Goal: Transaction & Acquisition: Purchase product/service

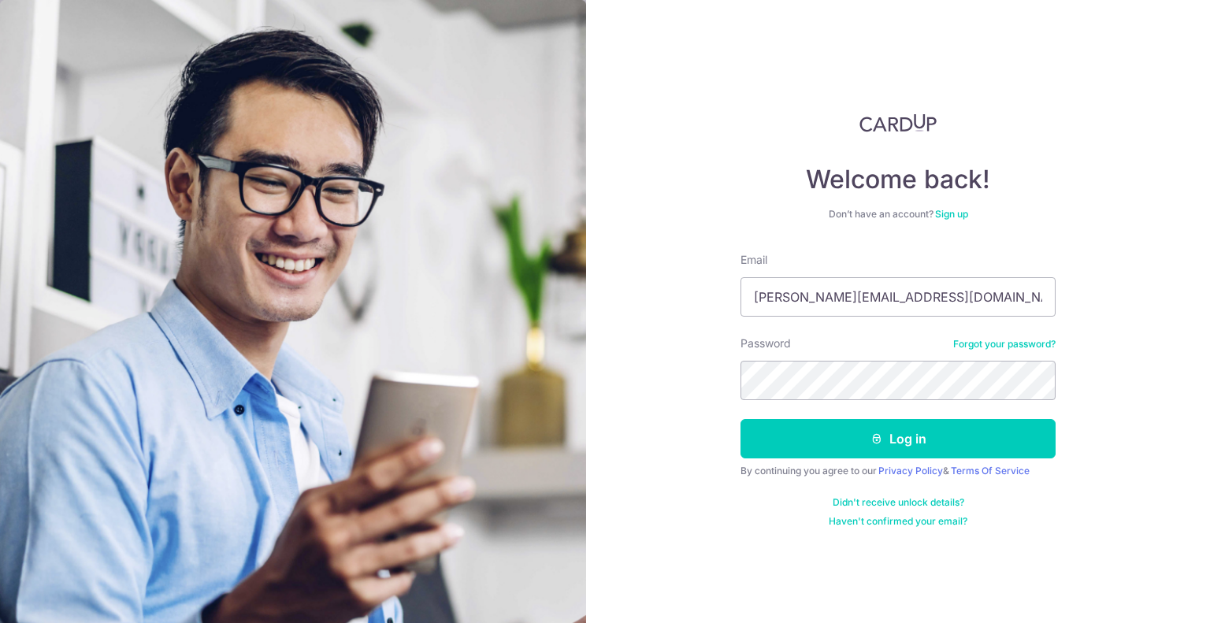
click at [724, 355] on div "Welcome back! Don’t have an account? Sign up Email denise.wee@fundingsocieties.…" at bounding box center [898, 311] width 624 height 623
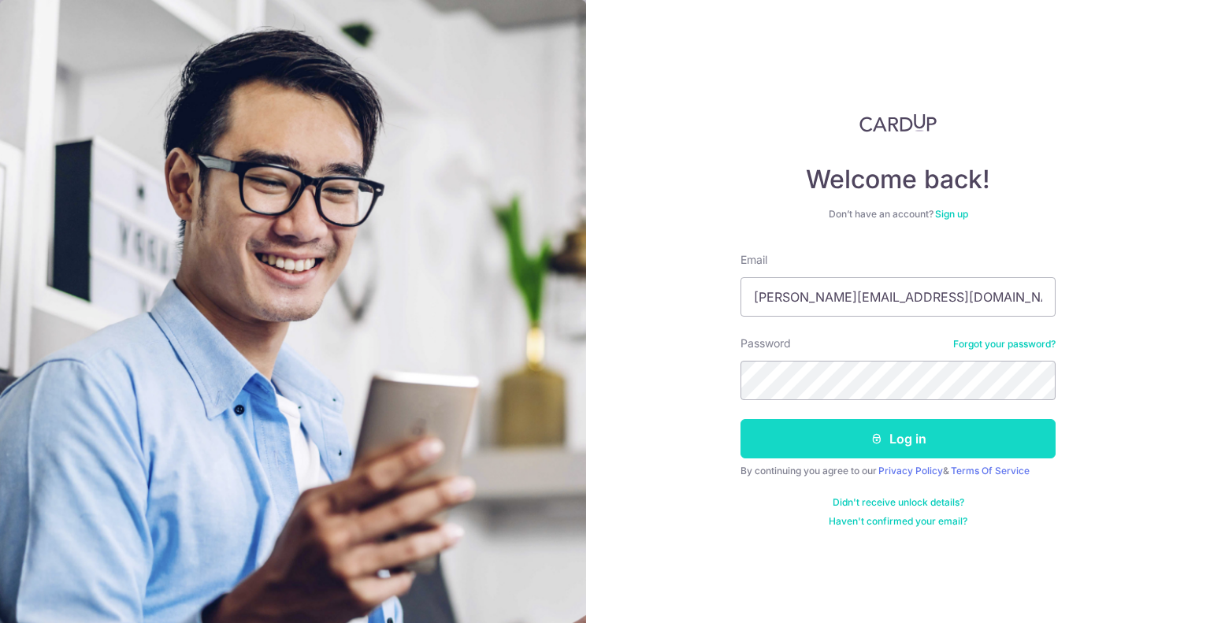
click at [823, 419] on button "Log in" at bounding box center [897, 438] width 315 height 39
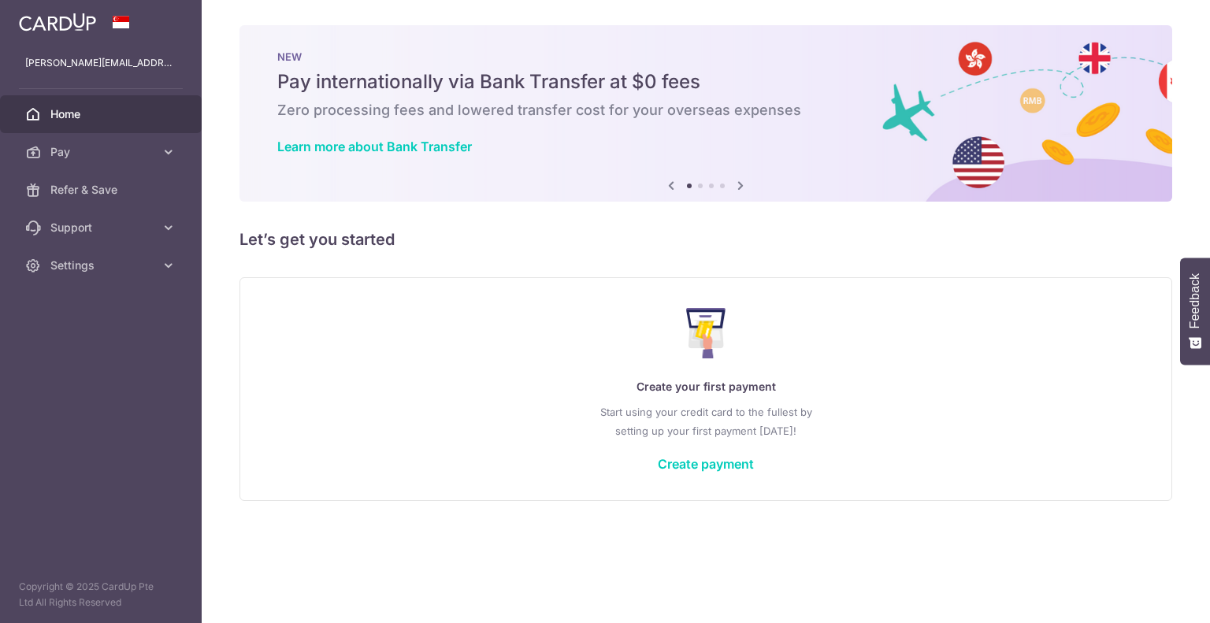
click at [687, 473] on div "Create your first payment Start using your credit card to the fullest by settin…" at bounding box center [705, 388] width 893 height 187
click at [690, 470] on link "Create payment" at bounding box center [706, 464] width 96 height 16
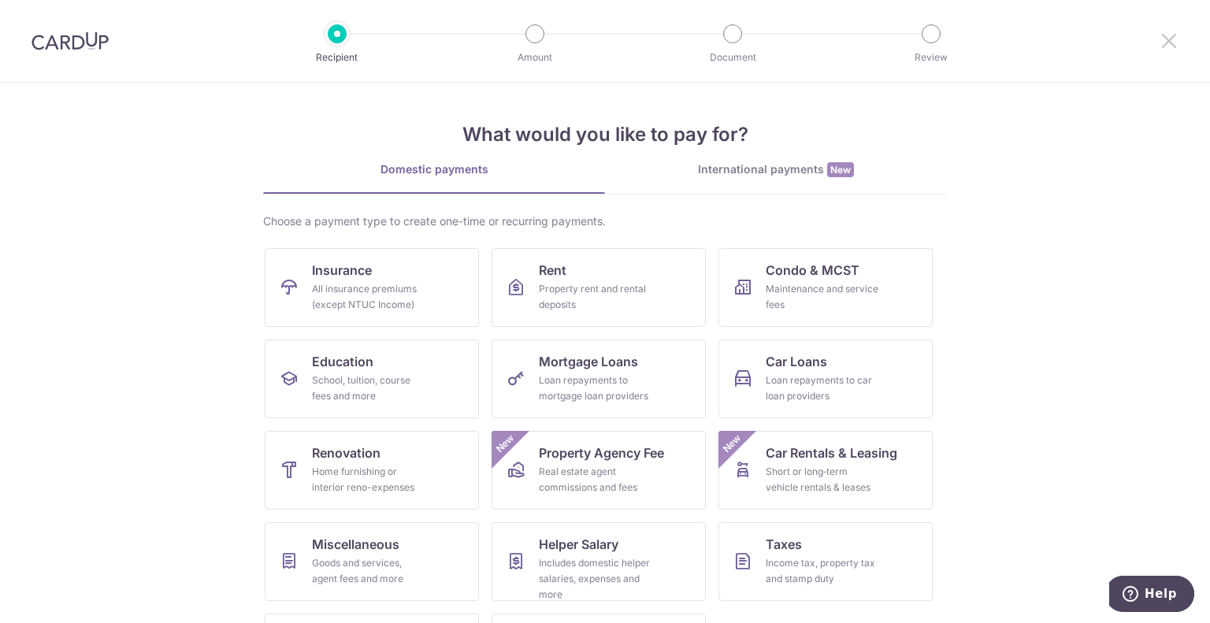
click at [1167, 46] on icon at bounding box center [1169, 41] width 19 height 20
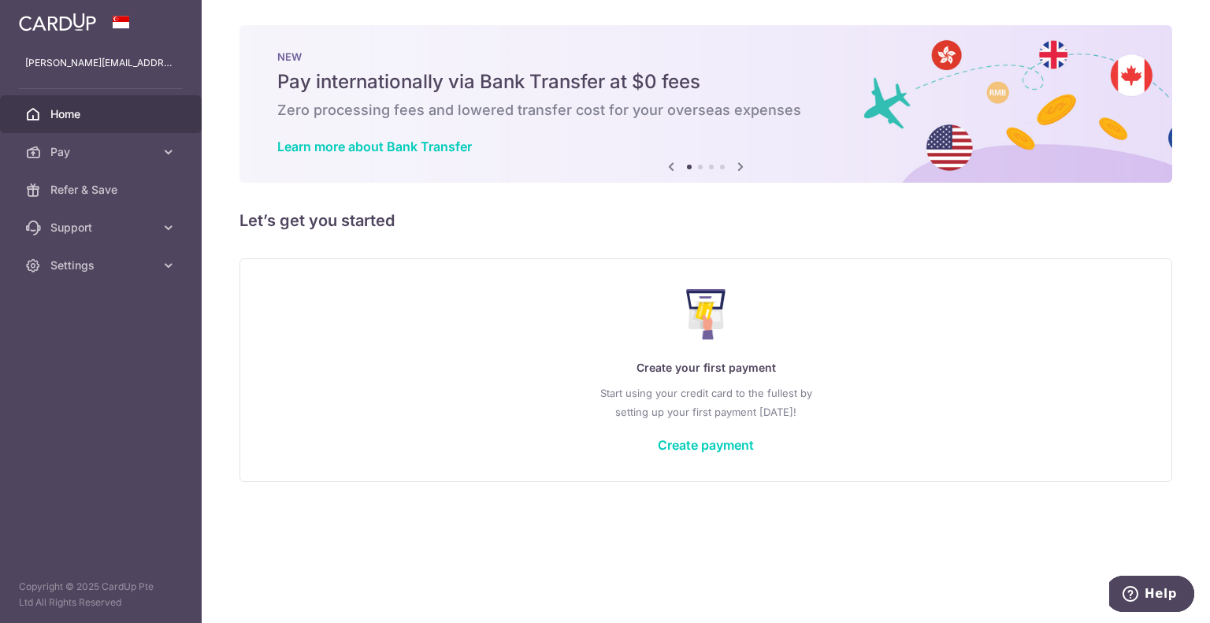
click at [64, 27] on img at bounding box center [57, 22] width 77 height 19
click at [79, 27] on img at bounding box center [57, 22] width 77 height 19
click at [100, 265] on span "Settings" at bounding box center [102, 266] width 104 height 16
click at [87, 298] on span "Account" at bounding box center [102, 303] width 104 height 16
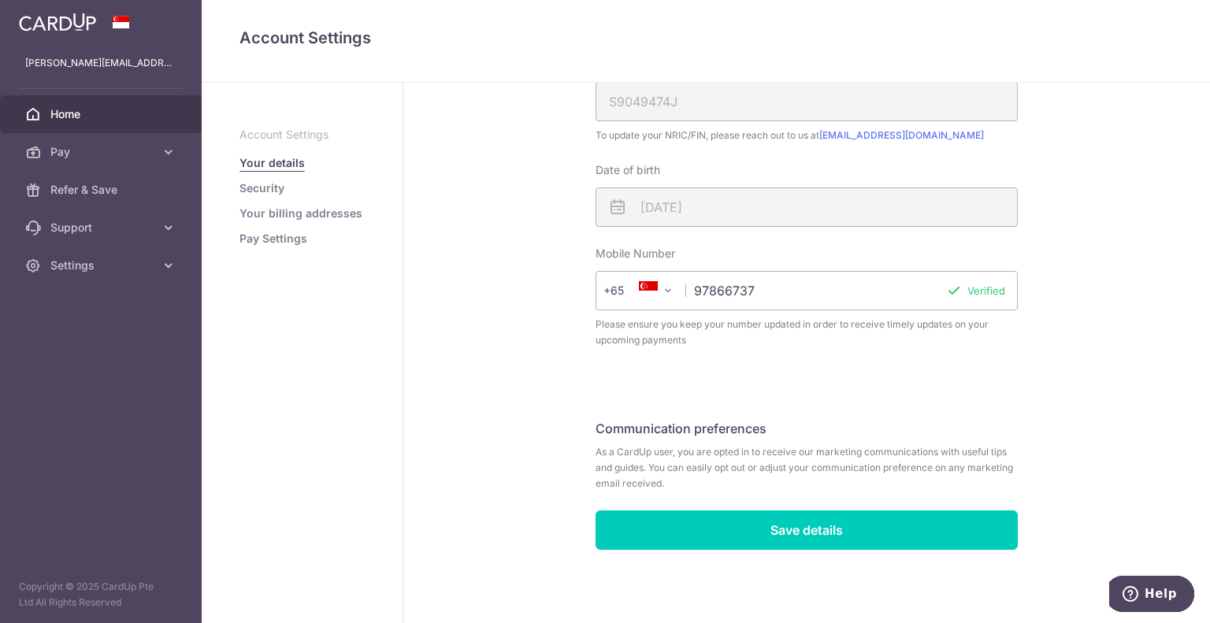
click at [91, 121] on span "Home" at bounding box center [102, 114] width 104 height 16
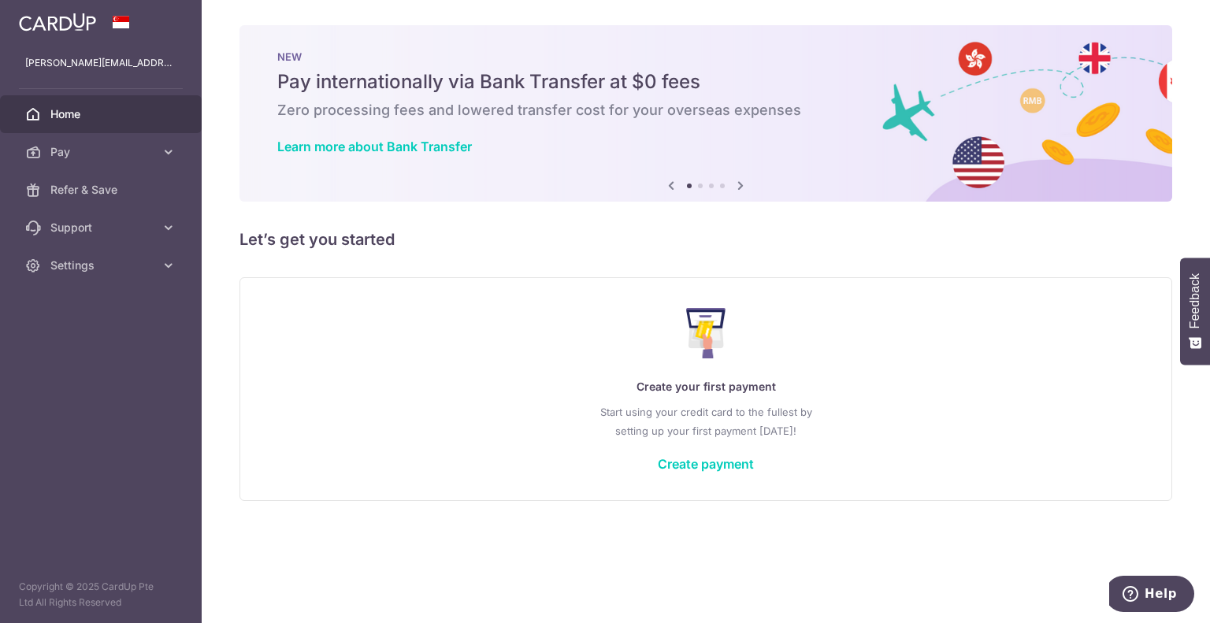
click at [715, 450] on div "Create your first payment Start using your credit card to the fullest by settin…" at bounding box center [705, 388] width 893 height 187
click at [706, 464] on link "Create payment" at bounding box center [706, 464] width 96 height 16
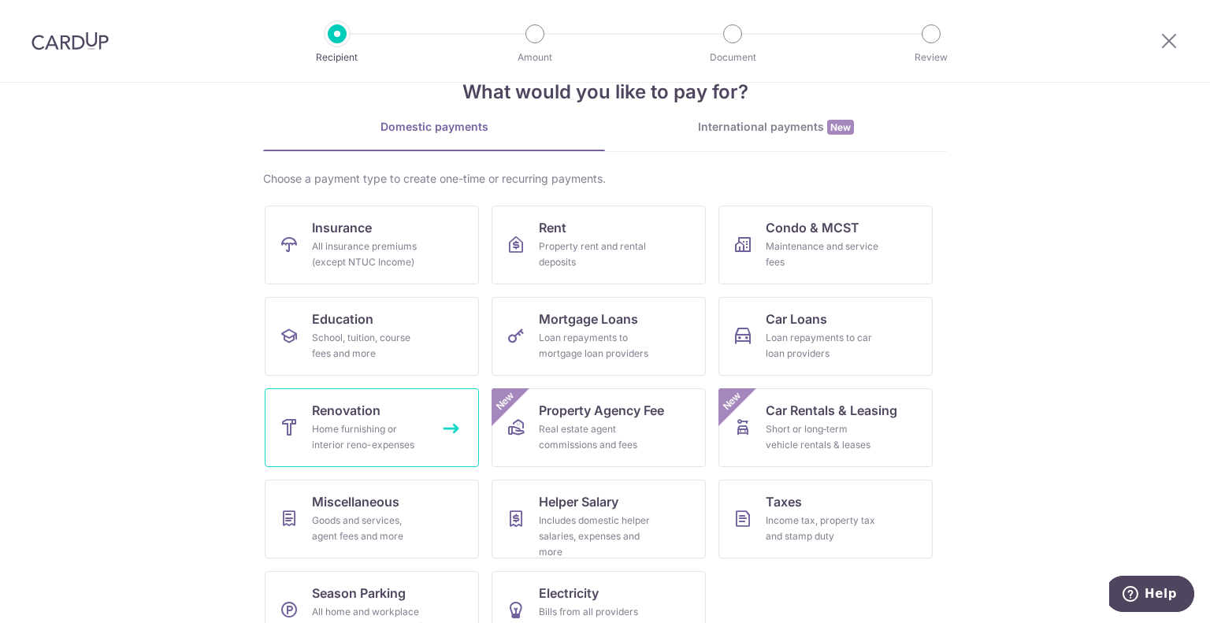
scroll to position [81, 0]
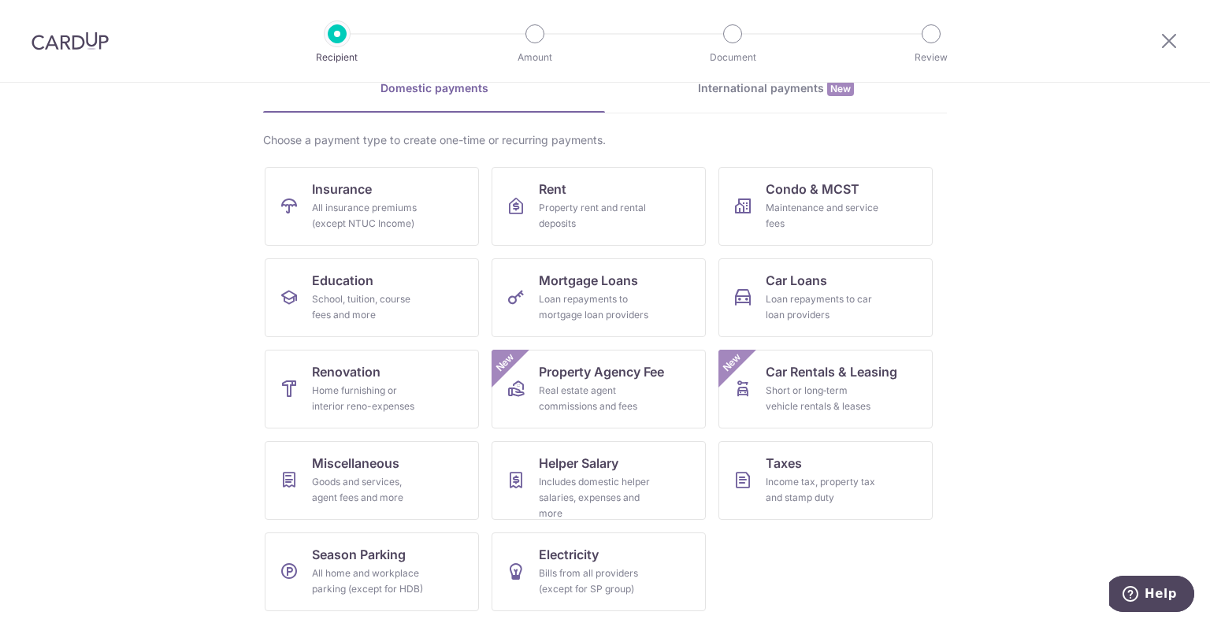
click at [394, 253] on ul "Insurance All insurance premiums (except NTUC Income) Rent Property rent and re…" at bounding box center [605, 395] width 681 height 457
click at [390, 286] on link "Education School, tuition, course fees and more" at bounding box center [372, 297] width 214 height 79
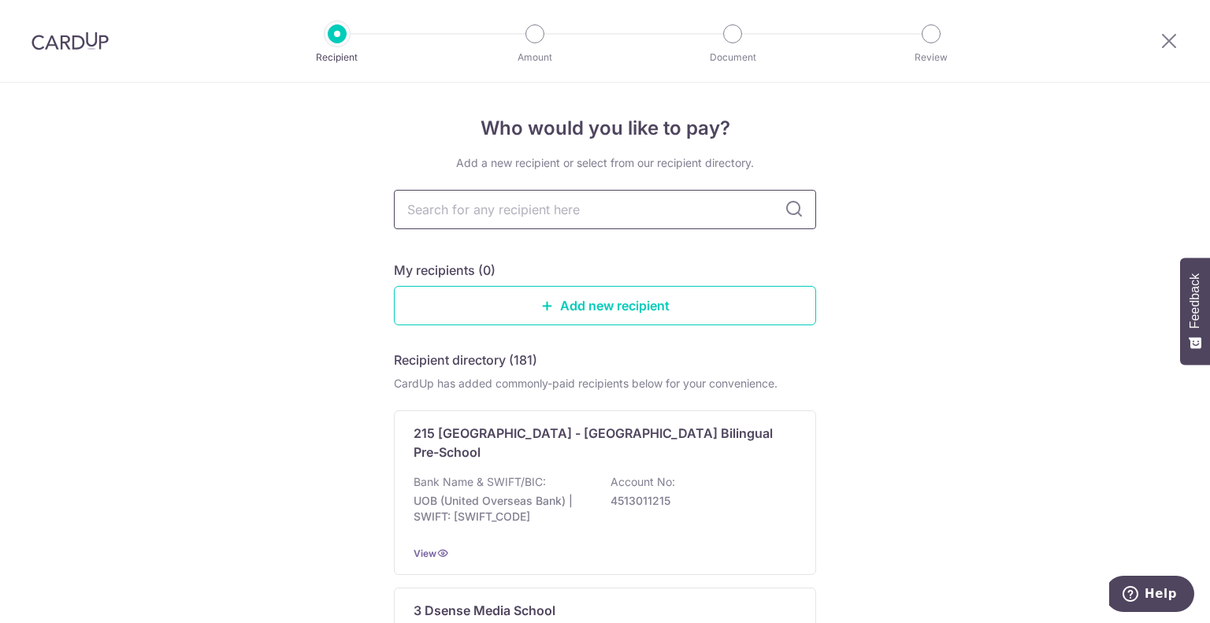
click at [603, 220] on input "text" at bounding box center [605, 209] width 422 height 39
click at [521, 211] on input "text" at bounding box center [605, 209] width 422 height 39
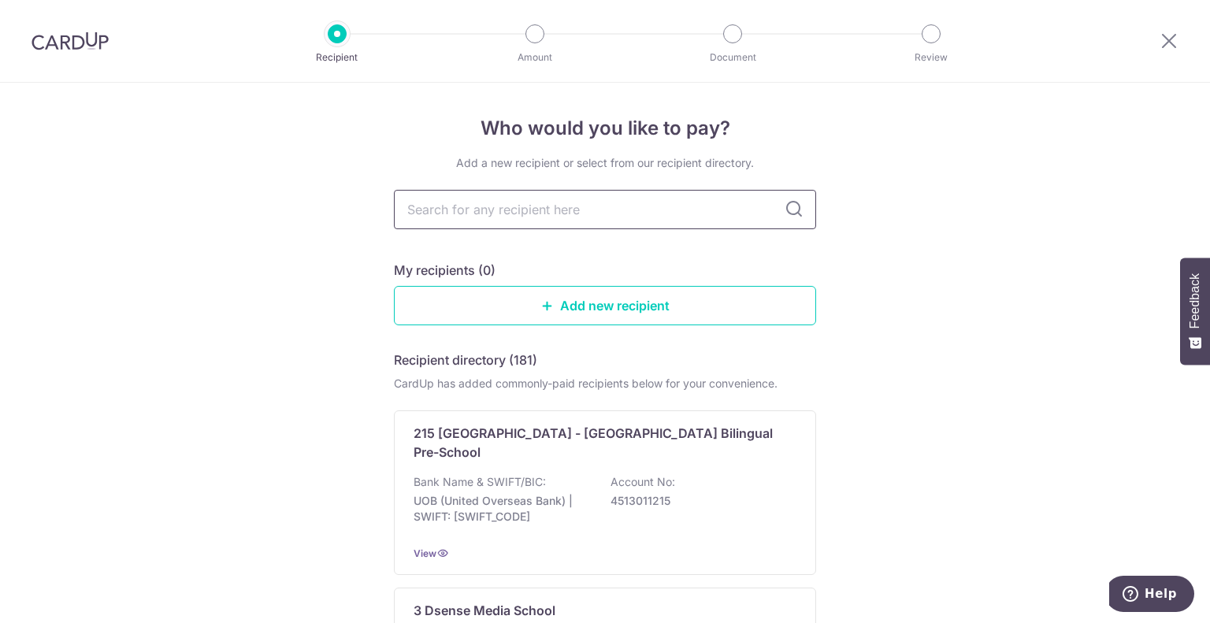
click at [521, 211] on input "text" at bounding box center [605, 209] width 422 height 39
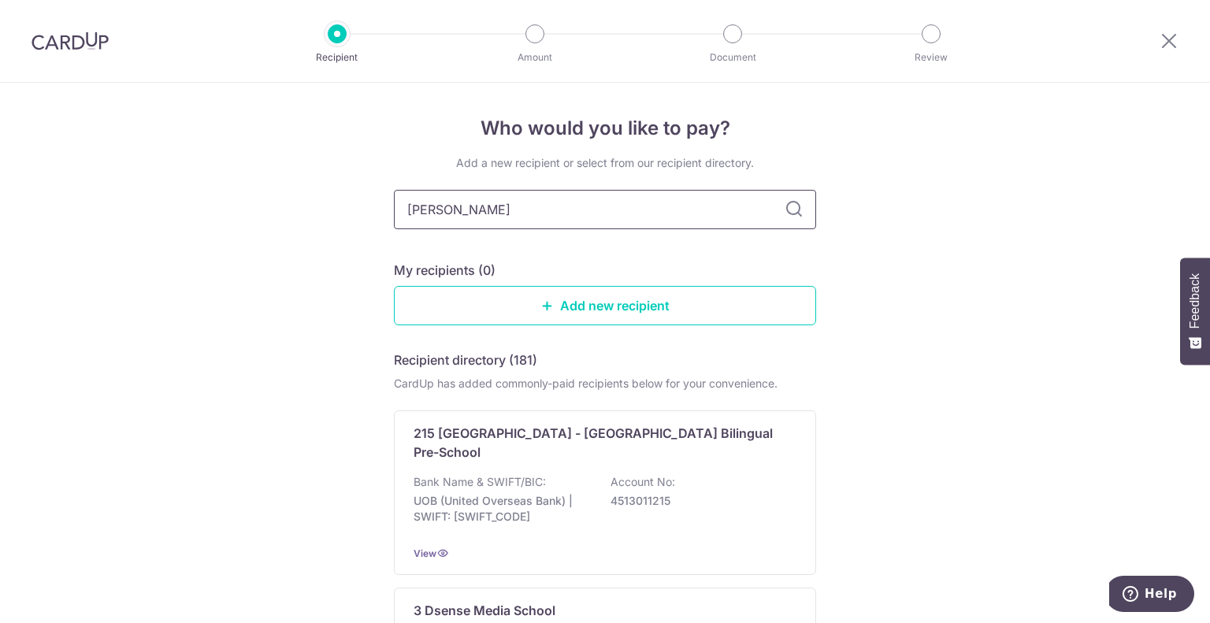
type input "Hua Lan"
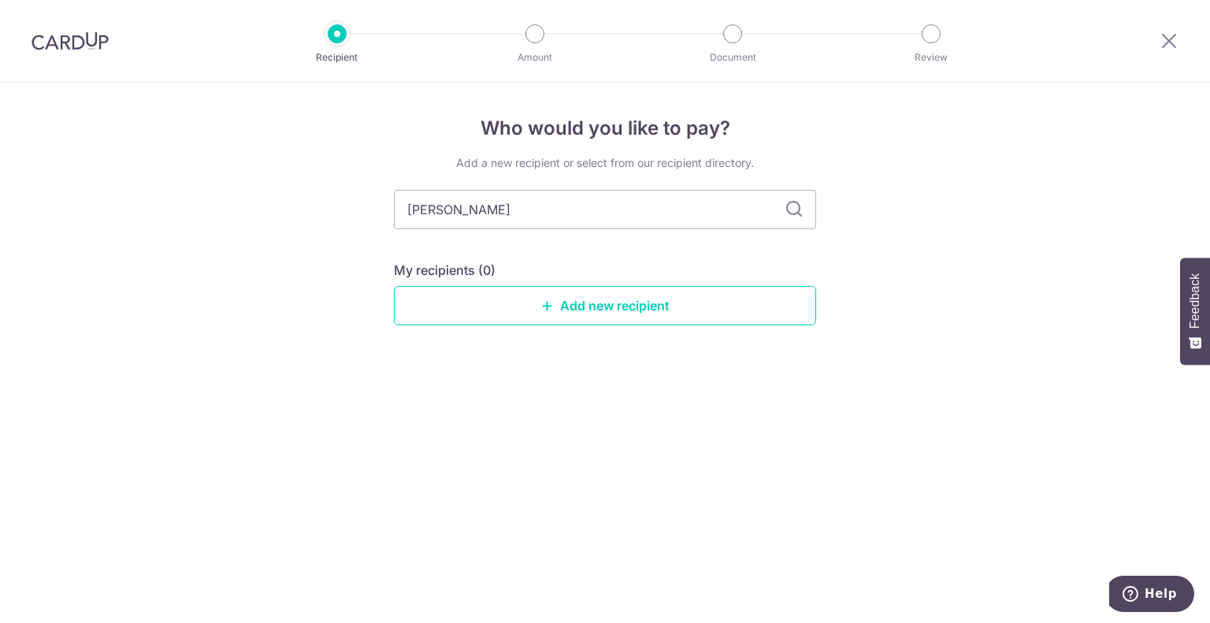
type input "Hua Language"
click at [607, 321] on link "Add new recipient" at bounding box center [605, 305] width 422 height 39
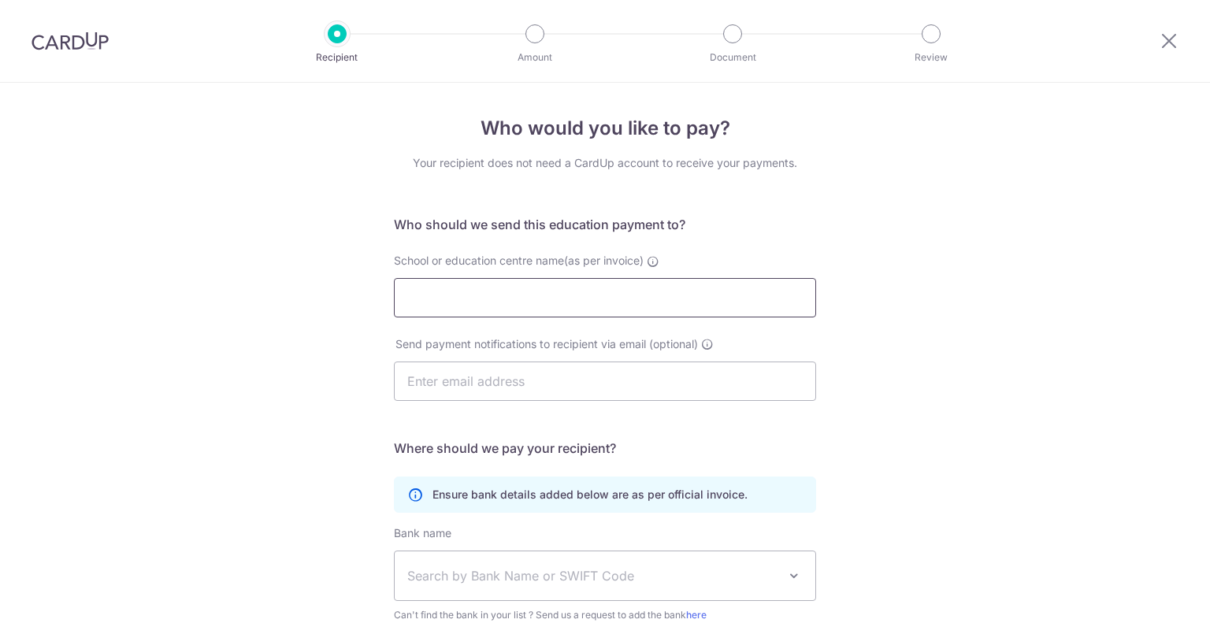
click at [596, 305] on input "School or education centre name(as per invoice)" at bounding box center [605, 297] width 422 height 39
click at [611, 306] on input "School or education centre name(as per invoice) This could be the name of the s…" at bounding box center [605, 297] width 422 height 39
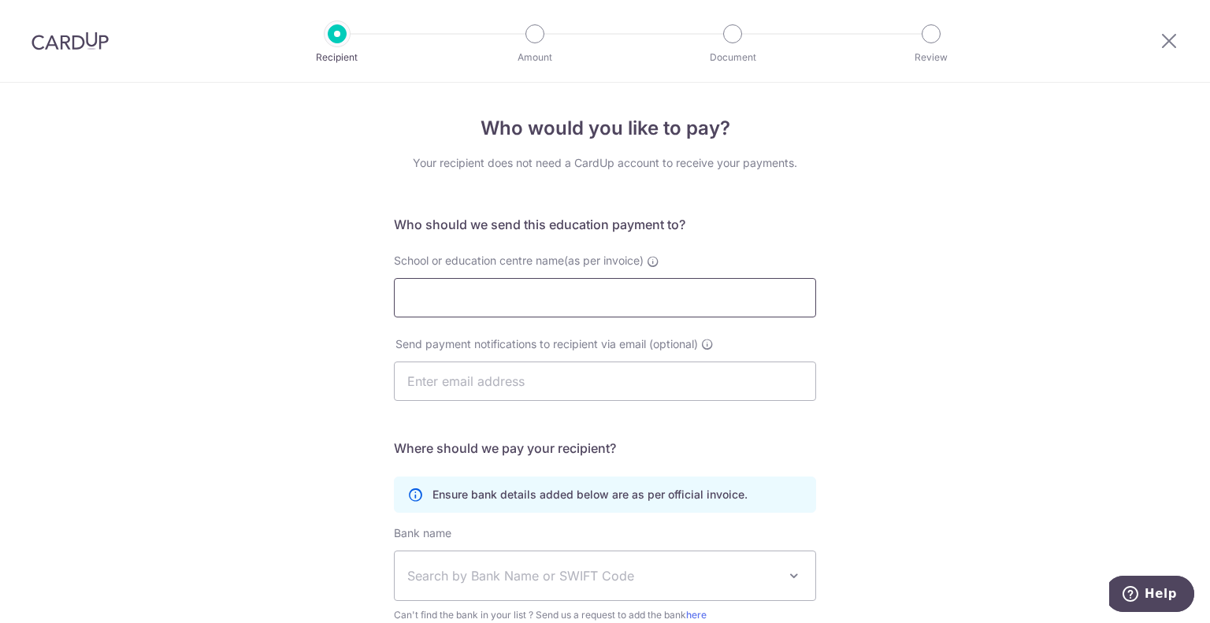
click at [611, 306] on input "School or education centre name(as per invoice)" at bounding box center [605, 297] width 422 height 39
type input "Hua Language Centre Pte Ltd"
click at [573, 390] on input "text" at bounding box center [605, 381] width 422 height 39
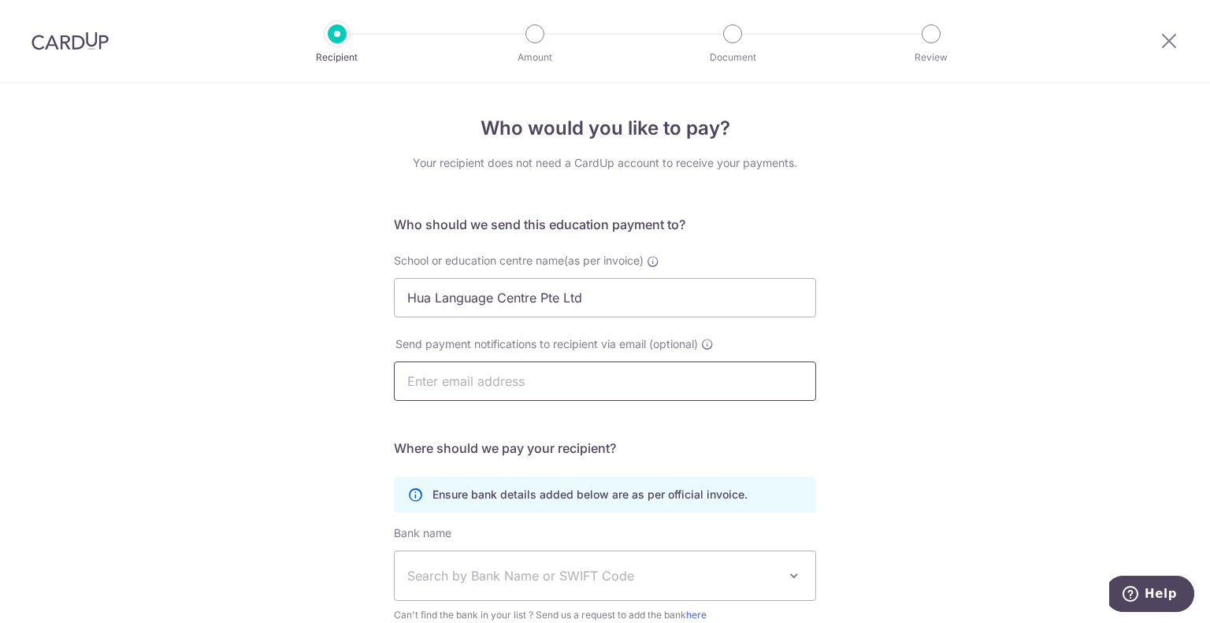
click at [573, 390] on input "text" at bounding box center [605, 381] width 422 height 39
click at [599, 377] on input "text" at bounding box center [605, 381] width 422 height 39
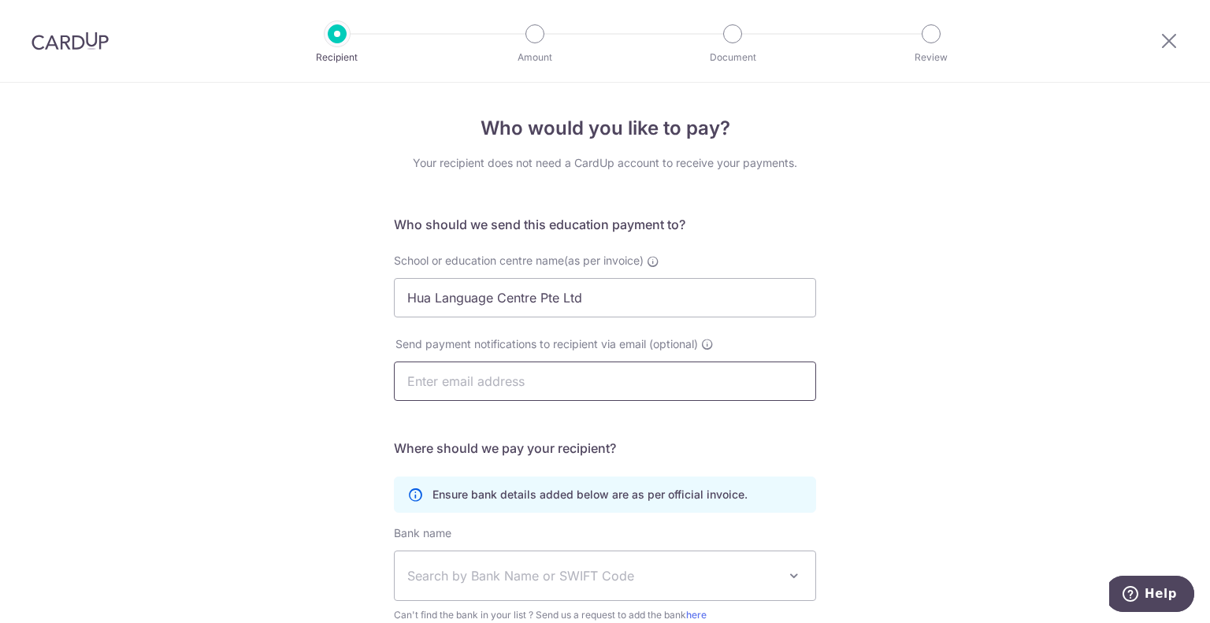
click at [599, 377] on input "text" at bounding box center [605, 381] width 422 height 39
type input "parkway@hua.com.sg"
click at [406, 411] on div "Send payment notifications to recipient via email (optional) parkway@hua.com.sg" at bounding box center [604, 378] width 441 height 84
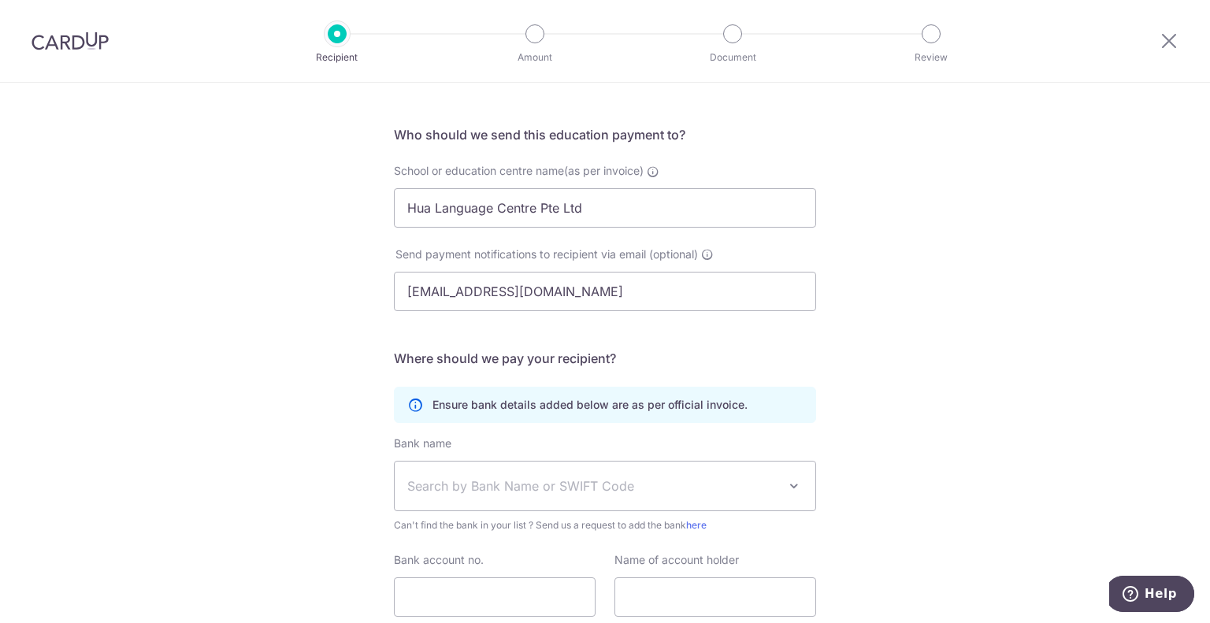
scroll to position [158, 0]
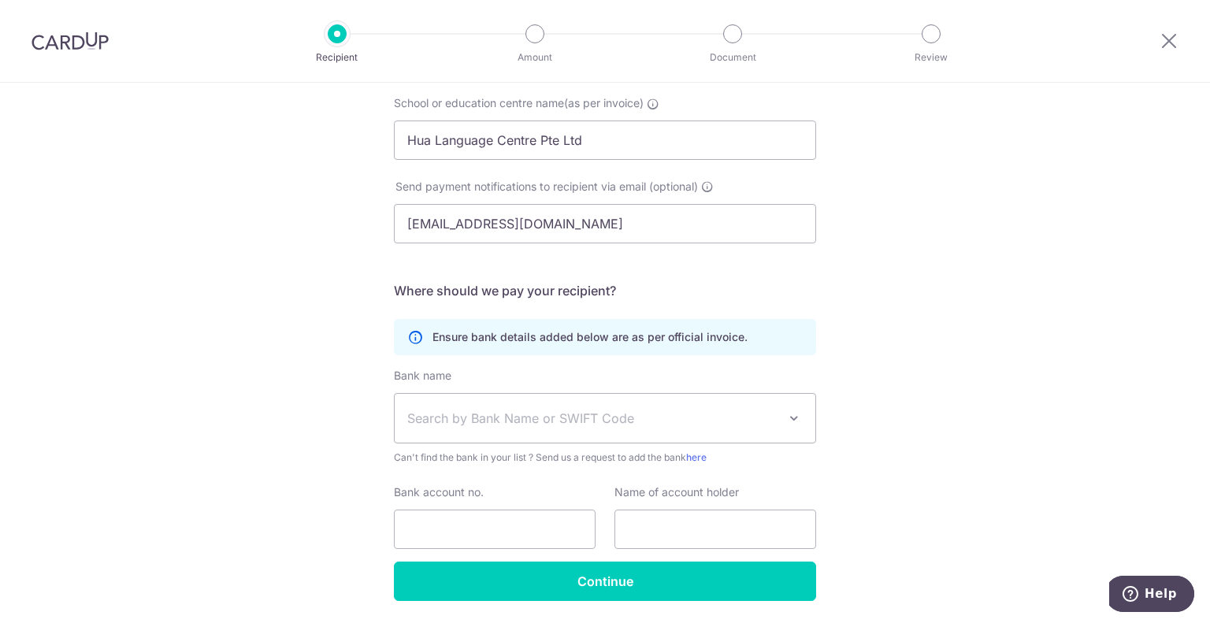
click at [479, 420] on span "Search by Bank Name or SWIFT Code" at bounding box center [592, 418] width 370 height 19
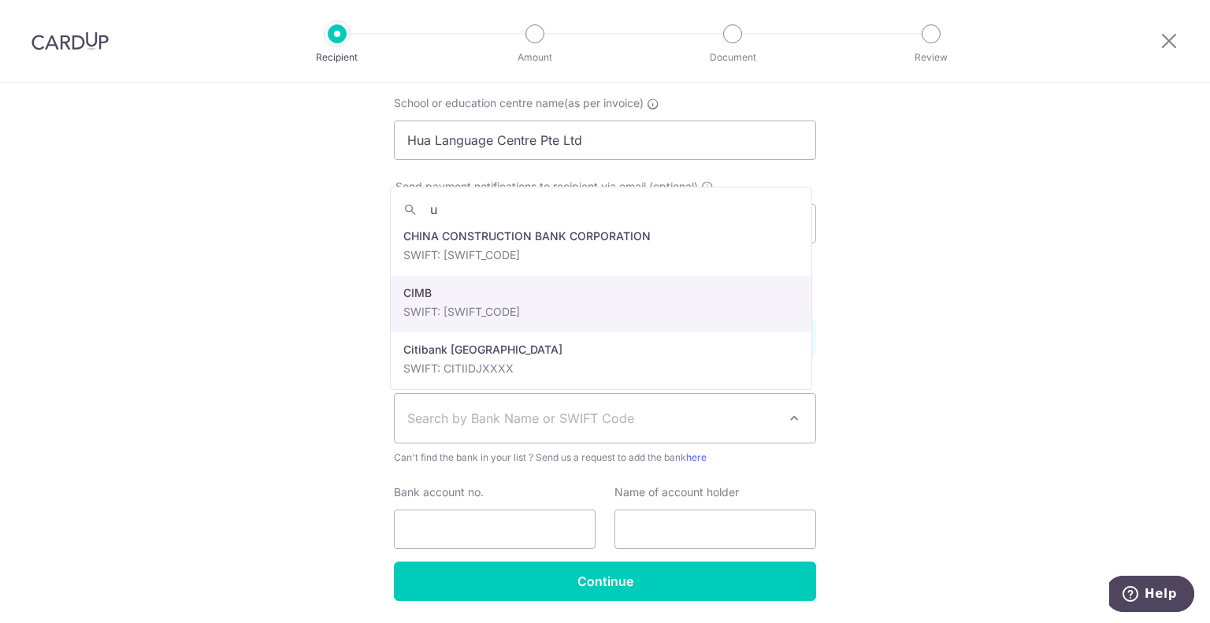
scroll to position [0, 0]
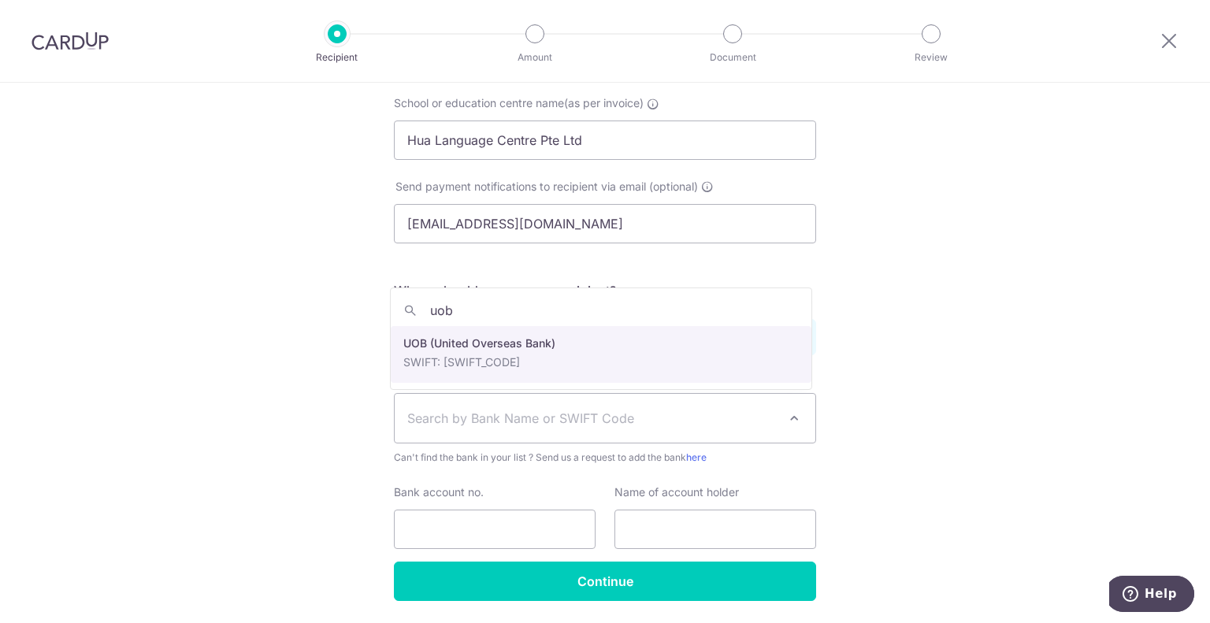
type input "uob"
select select "18"
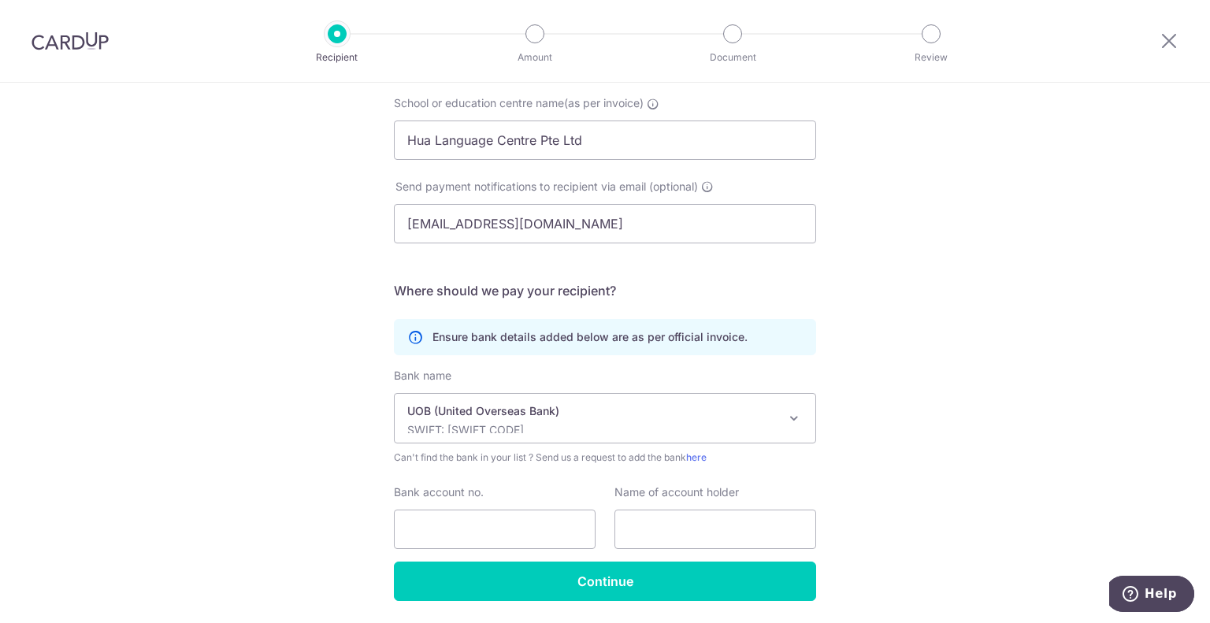
scroll to position [208, 0]
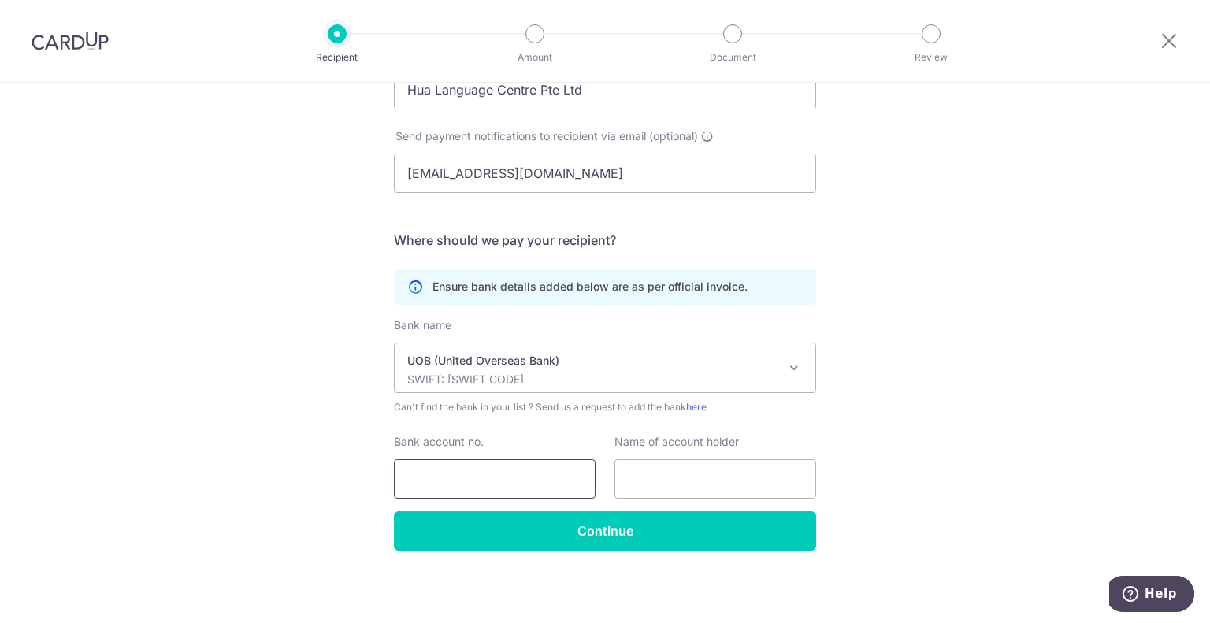
click at [507, 481] on input "Bank account no." at bounding box center [495, 478] width 202 height 39
type input "3393174356"
click at [651, 481] on input "text" at bounding box center [715, 478] width 202 height 39
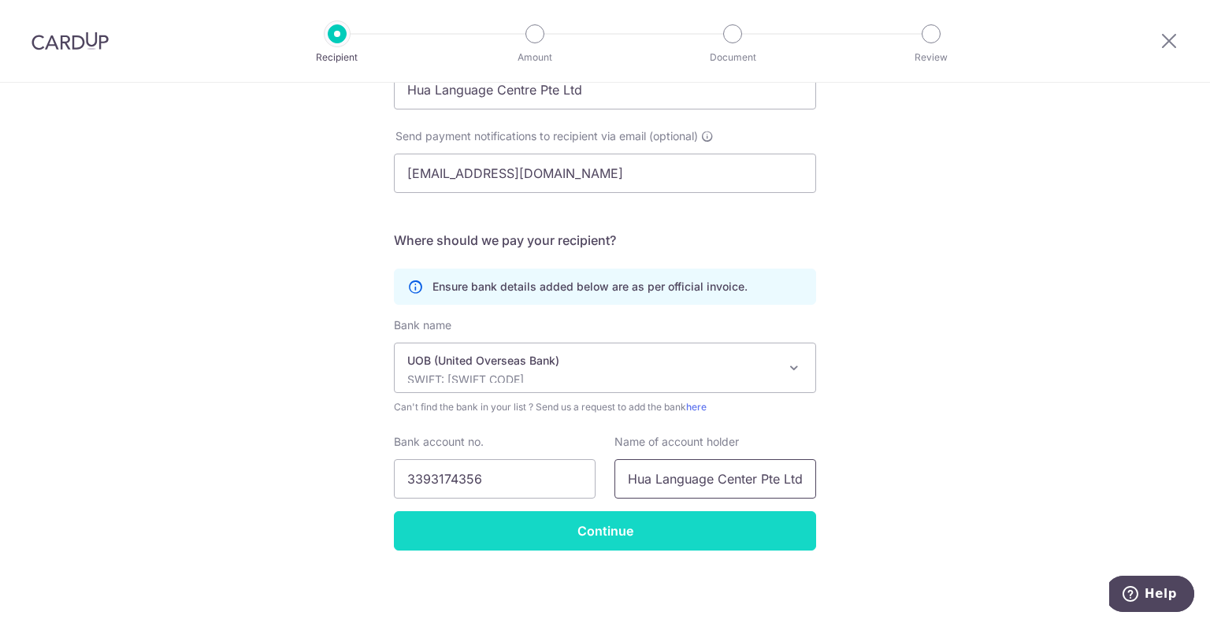
type input "Hua Language Center Pte Ltd"
click at [605, 525] on input "Continue" at bounding box center [605, 530] width 422 height 39
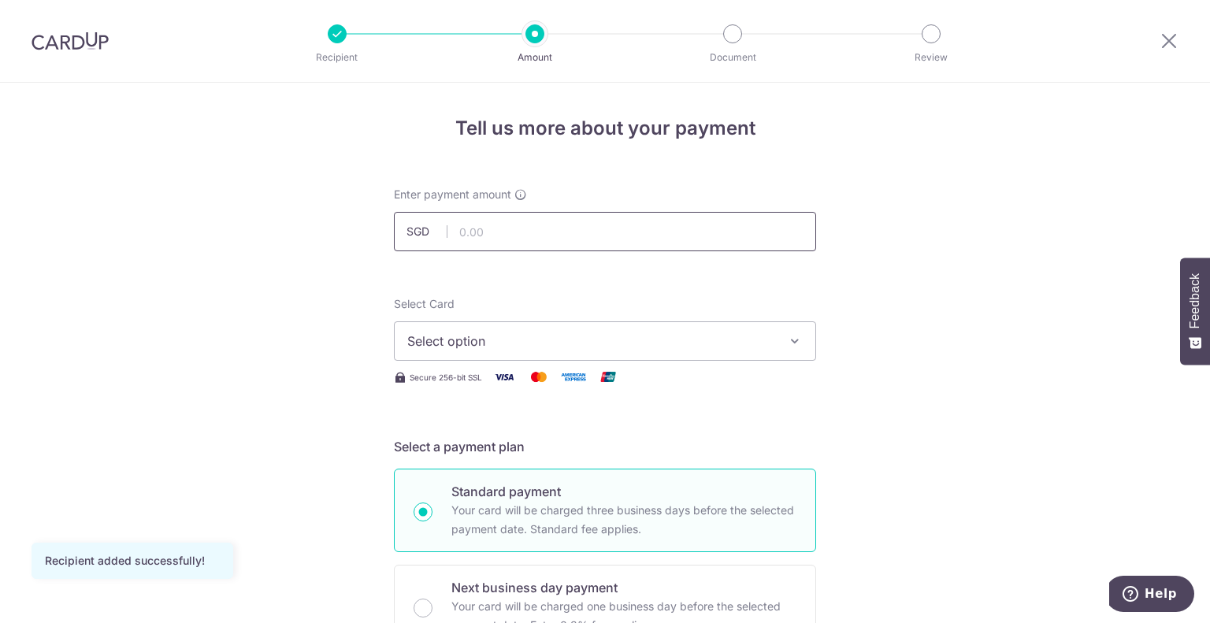
click at [533, 232] on input "text" at bounding box center [605, 231] width 422 height 39
type input "719.40"
click at [796, 315] on div "Select Card Select option Add credit card" at bounding box center [605, 328] width 422 height 65
click at [774, 331] on button "Select option" at bounding box center [605, 340] width 422 height 39
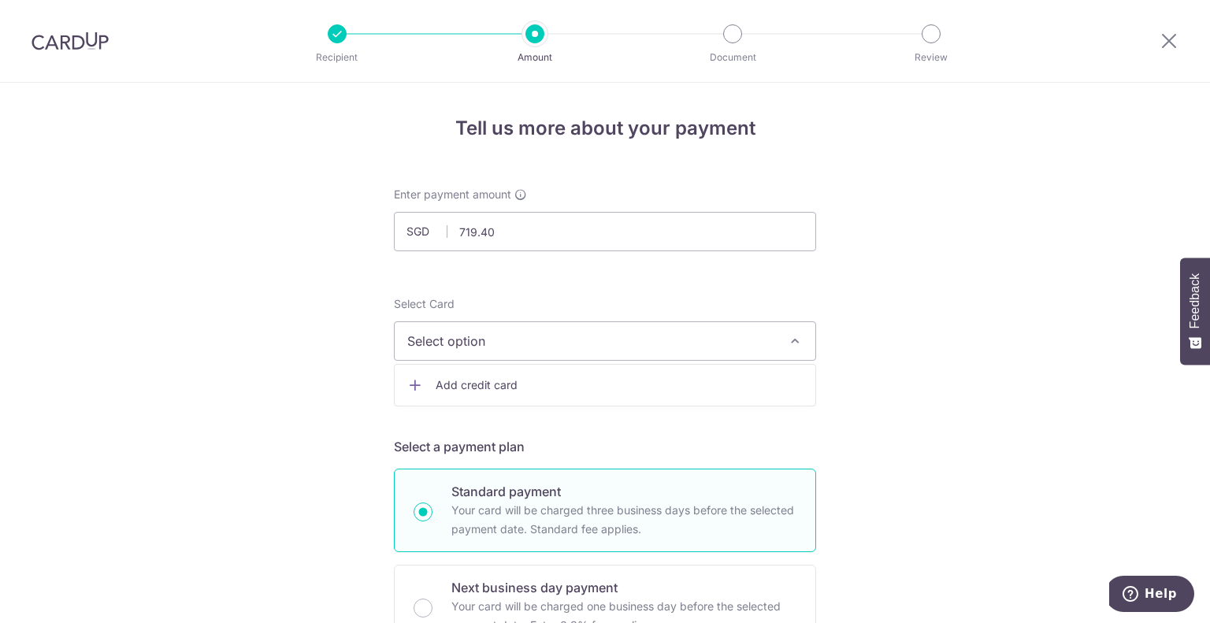
click at [478, 383] on span "Add credit card" at bounding box center [619, 385] width 367 height 16
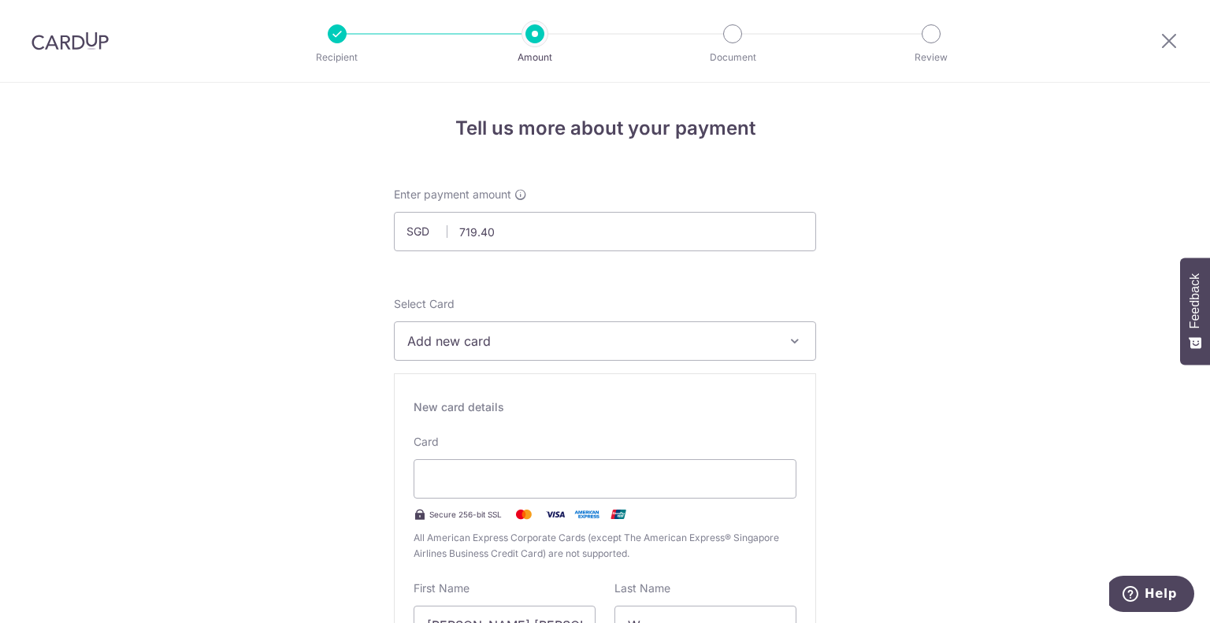
click at [629, 343] on span "Add new card" at bounding box center [590, 341] width 367 height 19
click at [597, 395] on link "Add credit card" at bounding box center [605, 385] width 421 height 28
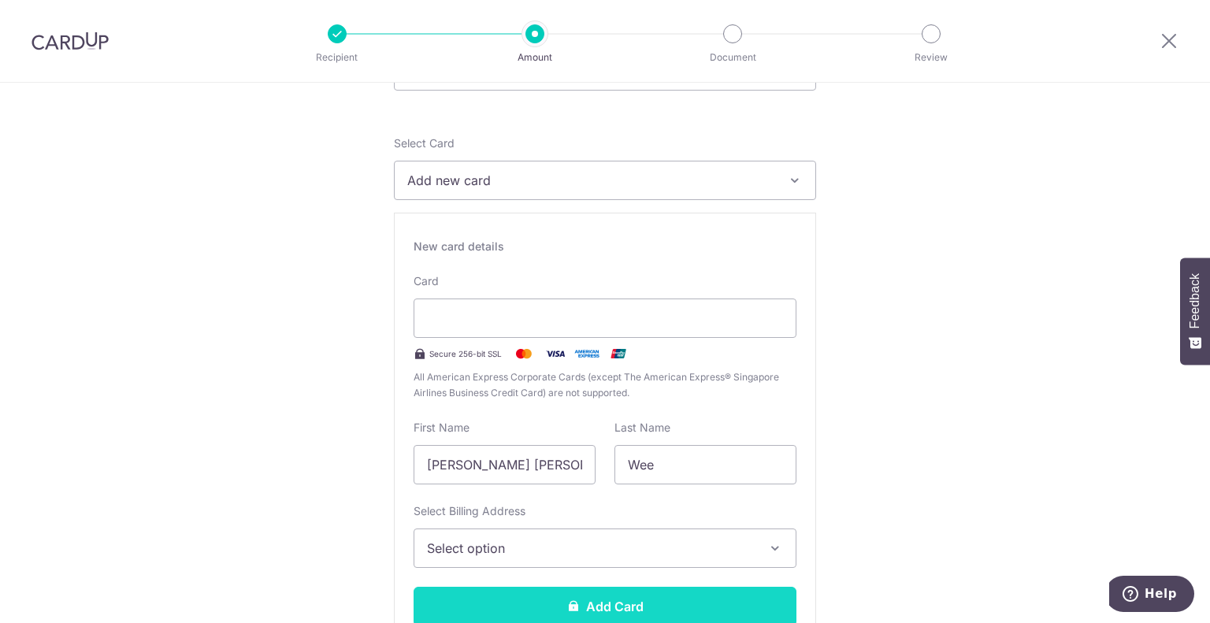
scroll to position [315, 0]
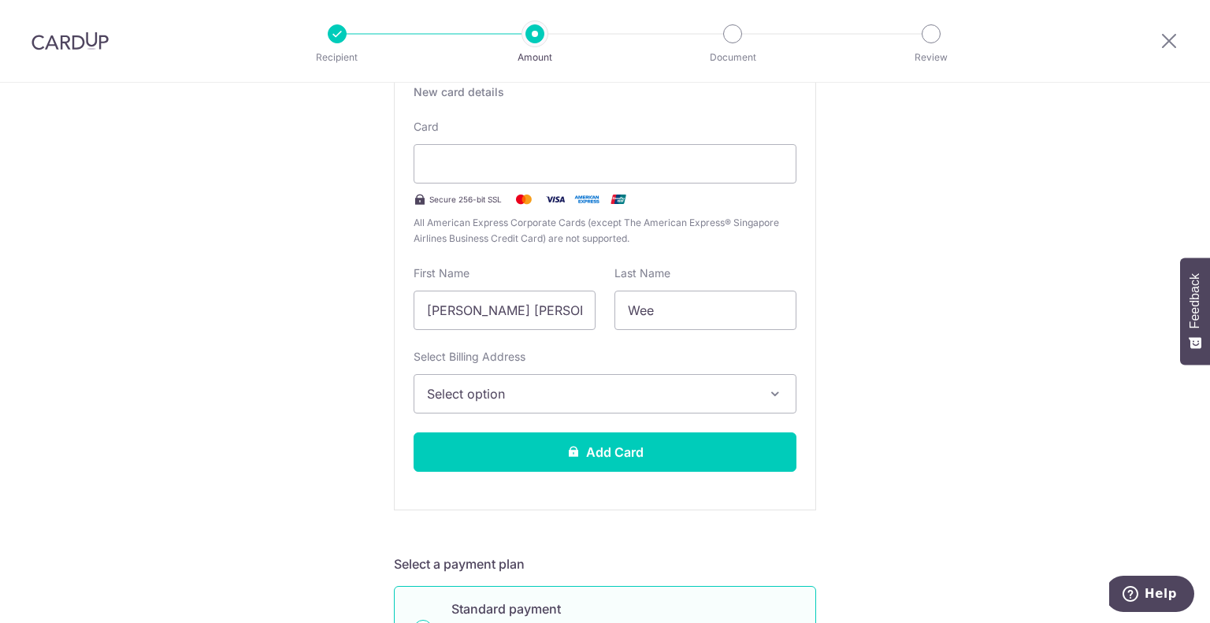
drag, startPoint x: 491, startPoint y: 311, endPoint x: 273, endPoint y: 319, distance: 218.4
type input "Denise"
click at [599, 391] on span "Select option" at bounding box center [591, 393] width 328 height 19
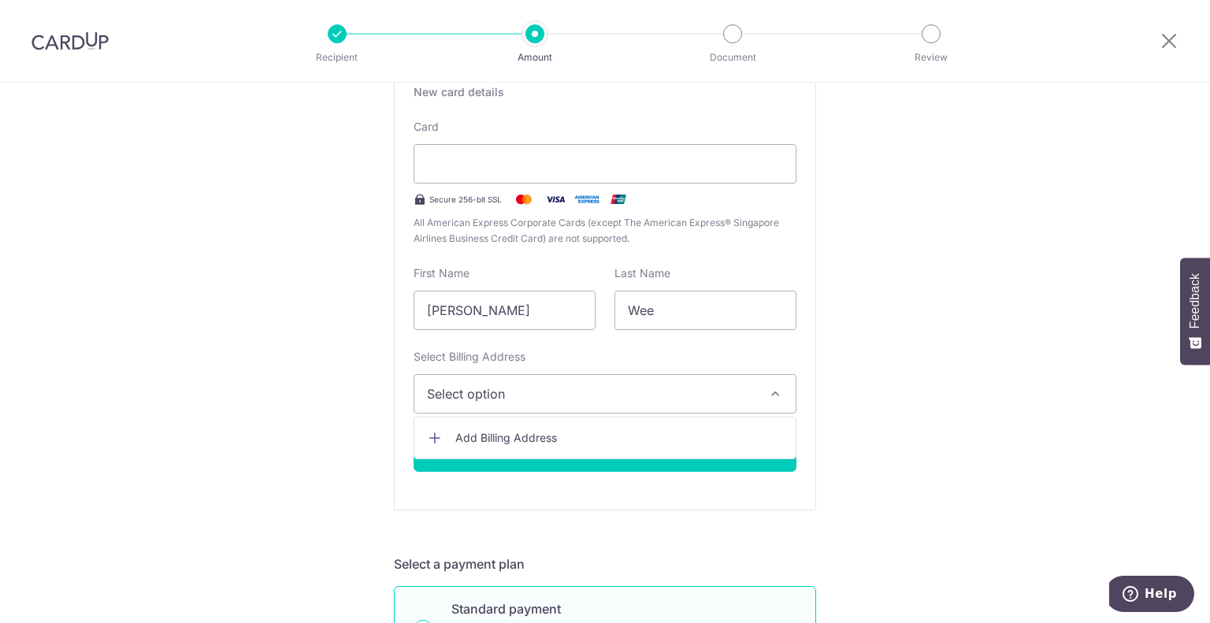
click at [569, 430] on span "Add Billing Address" at bounding box center [619, 438] width 328 height 16
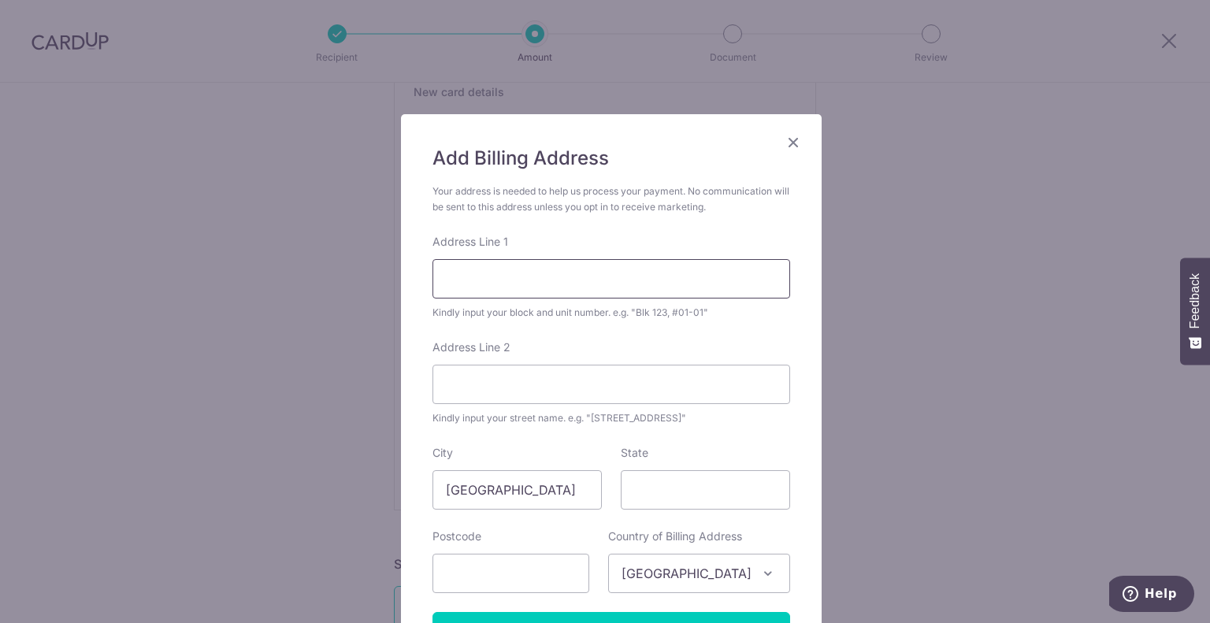
click at [555, 269] on input "Address Line 1" at bounding box center [611, 278] width 358 height 39
type input "9"
type input "Blk 92A #12-122"
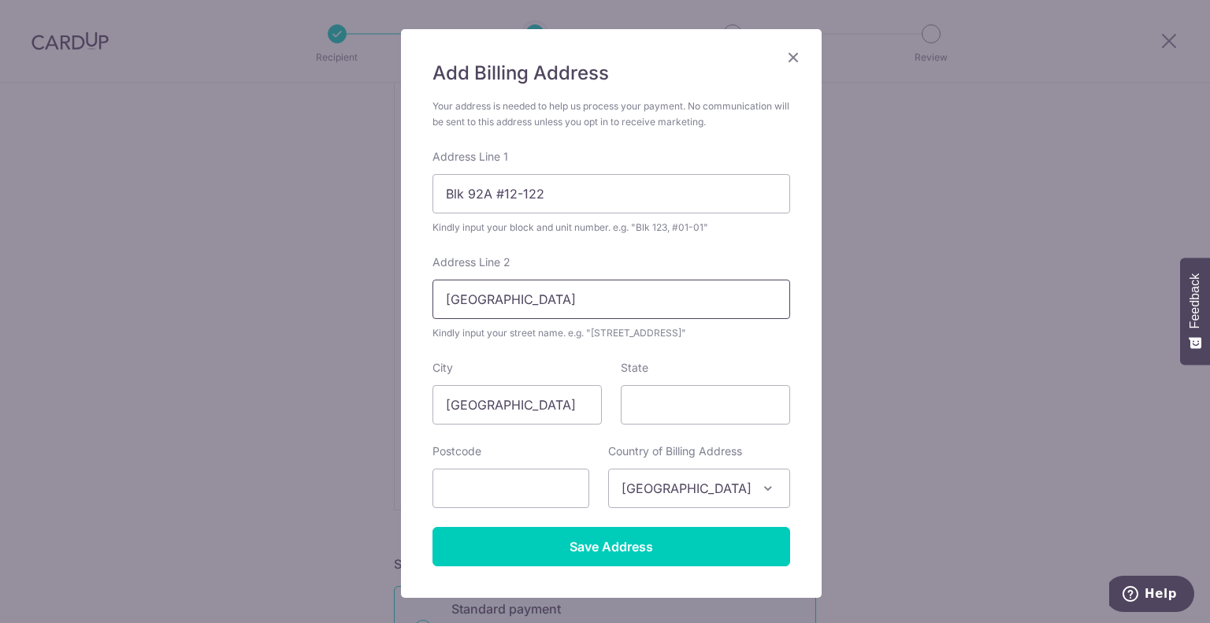
scroll to position [173, 0]
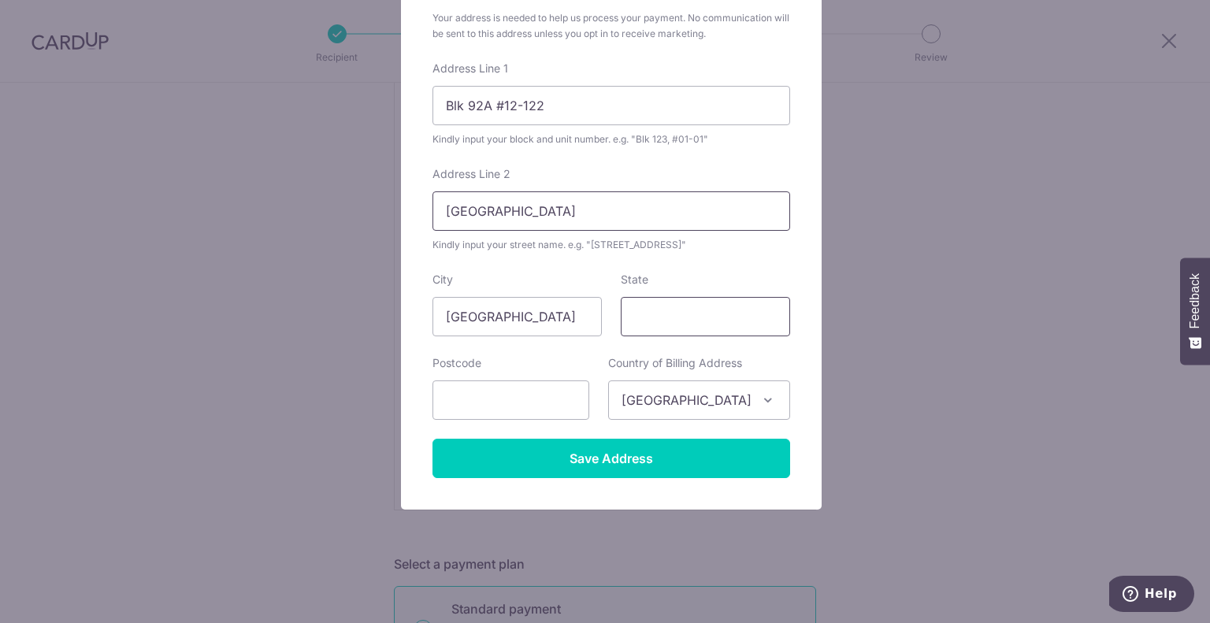
type input "Jalan Satu"
click at [658, 315] on input "State" at bounding box center [705, 316] width 169 height 39
type input "[GEOGRAPHIC_DATA]"
click at [463, 397] on input "text" at bounding box center [510, 399] width 157 height 39
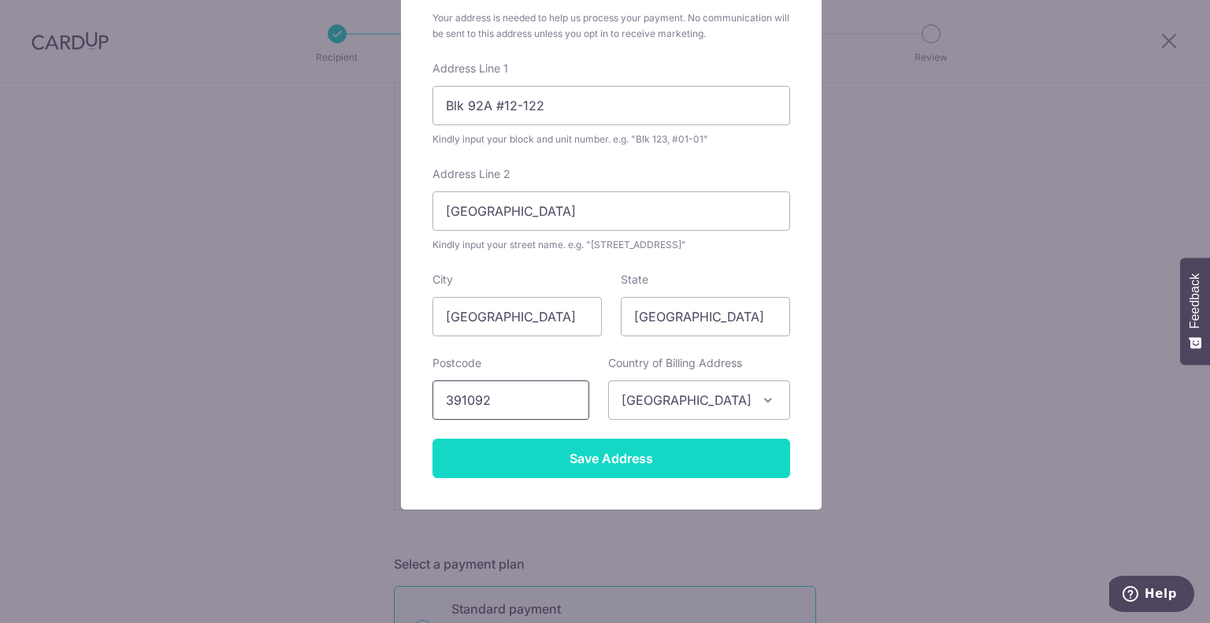
type input "391092"
click at [575, 463] on input "Save Address" at bounding box center [611, 458] width 358 height 39
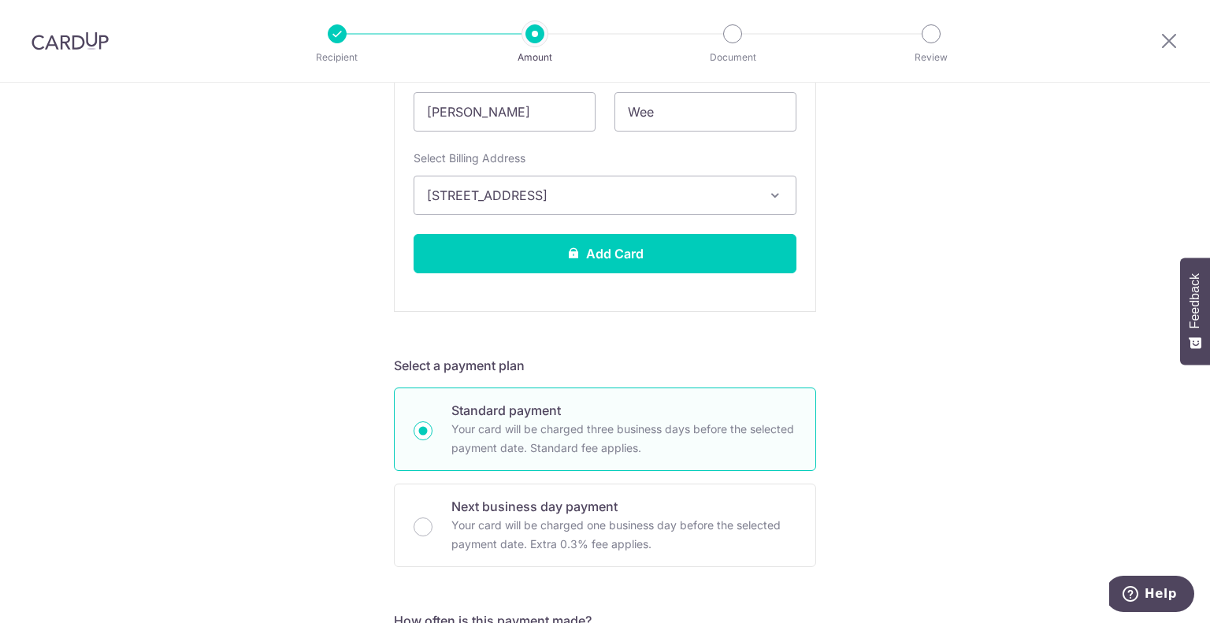
scroll to position [551, 0]
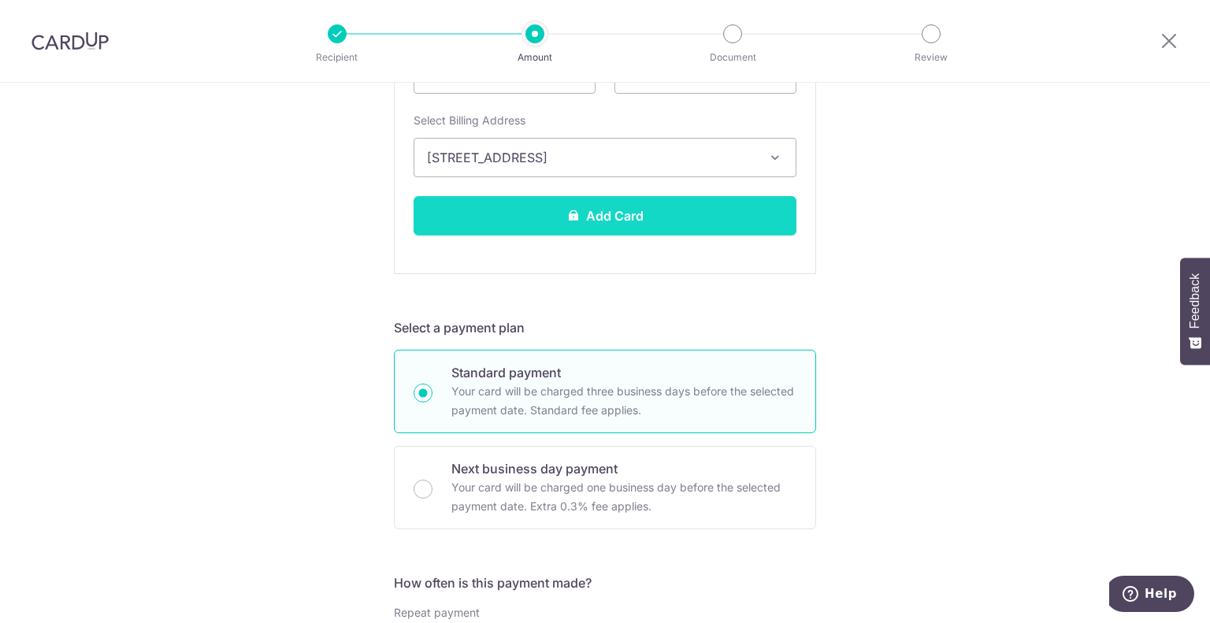
click at [620, 207] on button "Add Card" at bounding box center [605, 215] width 383 height 39
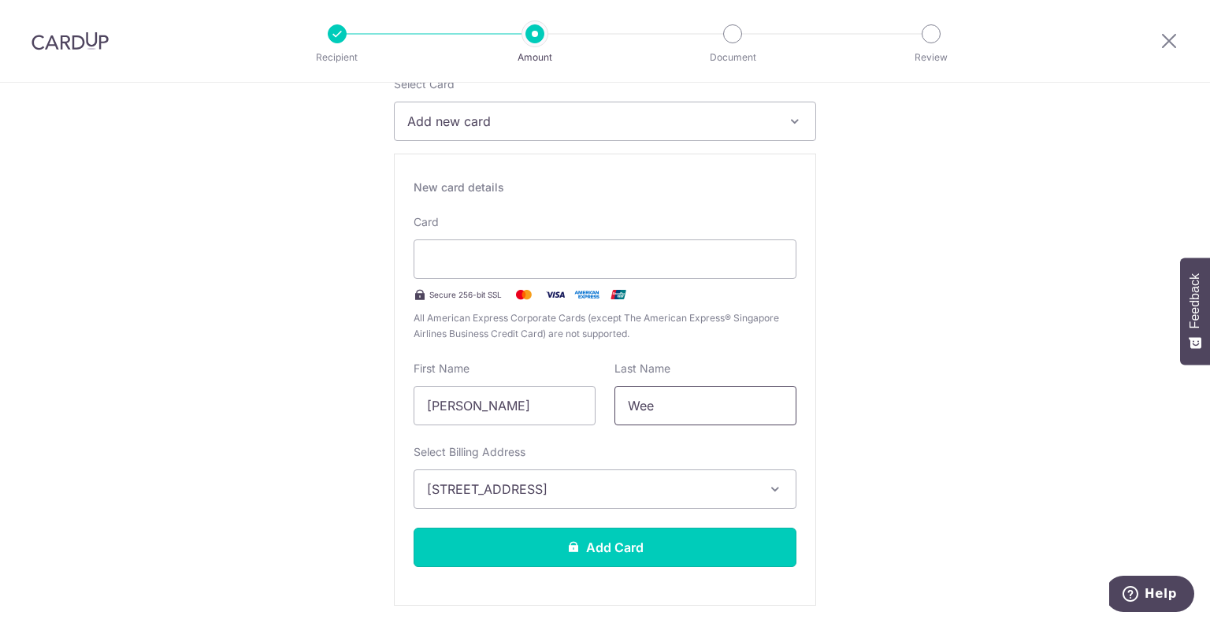
scroll to position [315, 0]
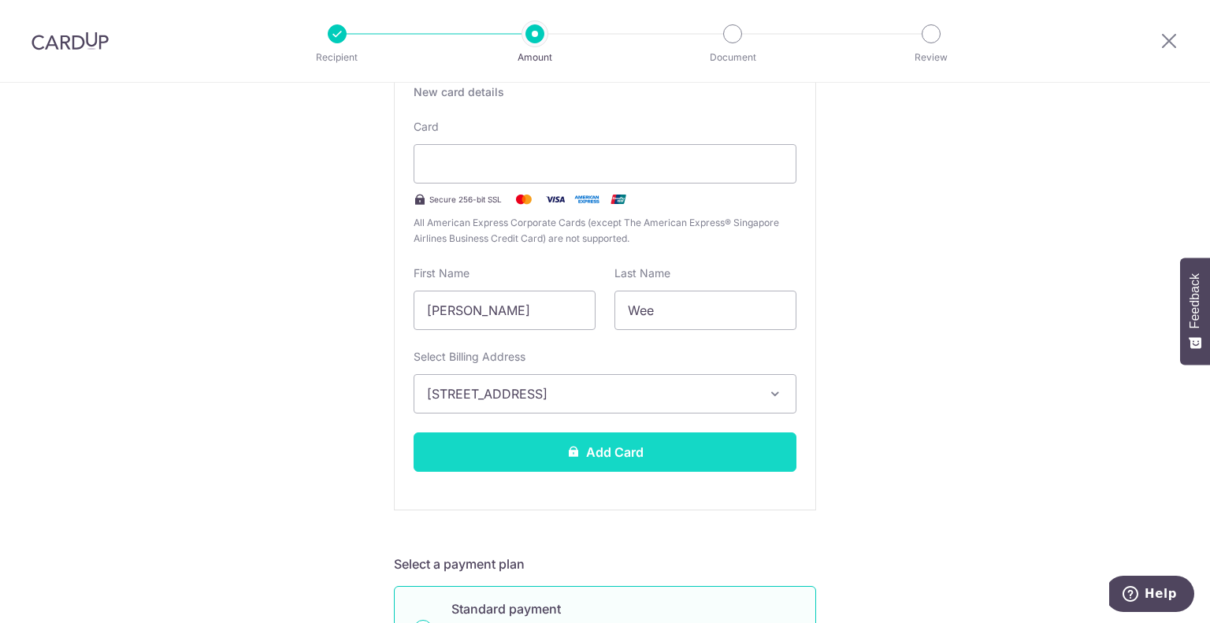
click at [637, 457] on button "Add Card" at bounding box center [605, 451] width 383 height 39
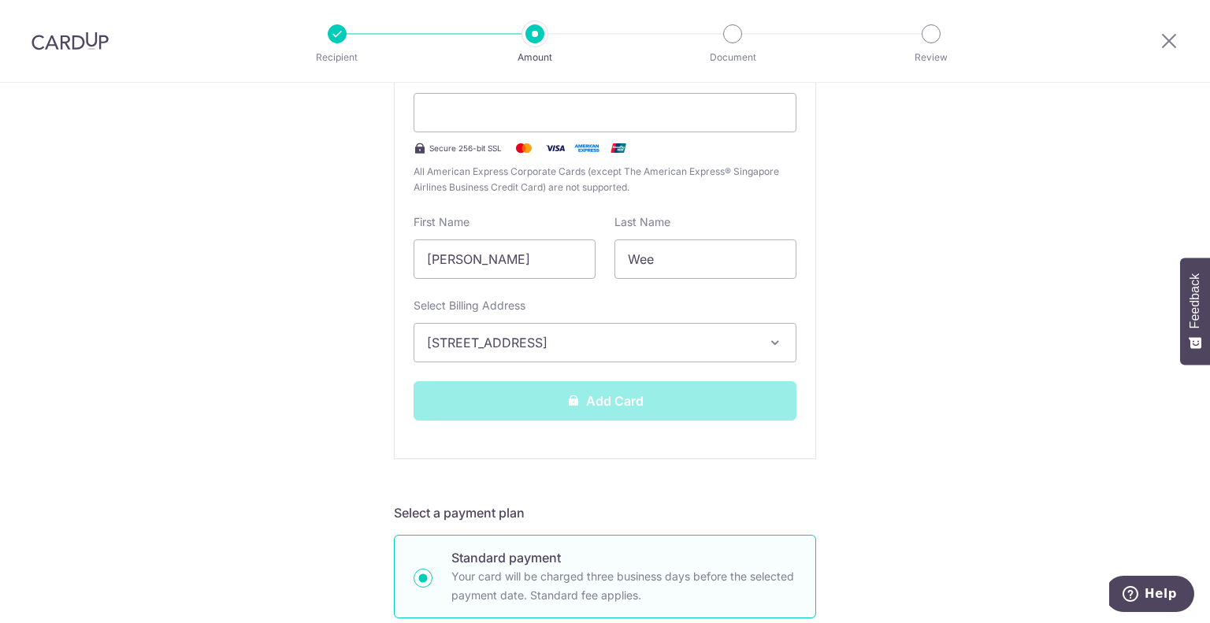
scroll to position [394, 0]
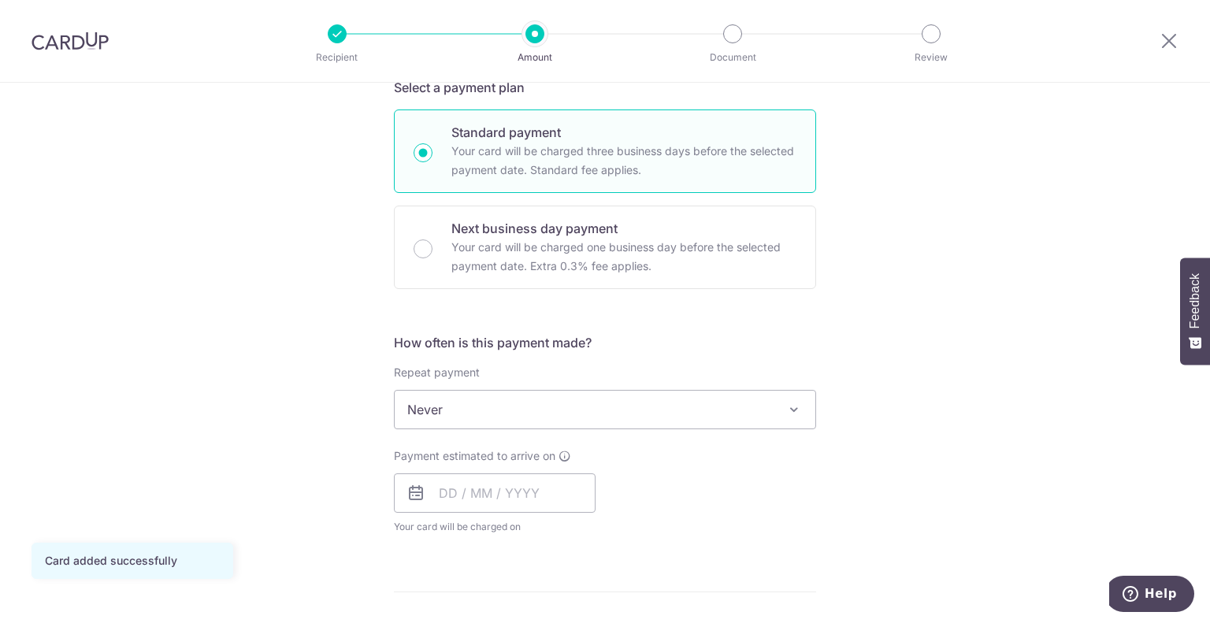
scroll to position [473, 0]
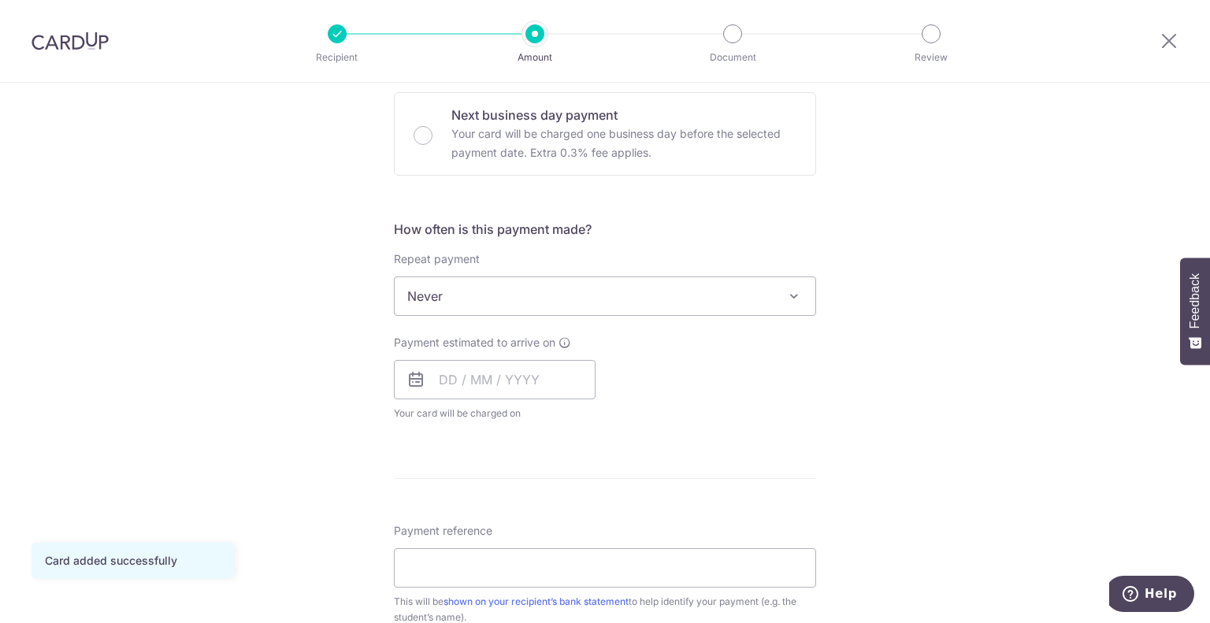
click at [543, 289] on span "Never" at bounding box center [605, 296] width 421 height 38
click at [444, 373] on input "text" at bounding box center [495, 379] width 202 height 39
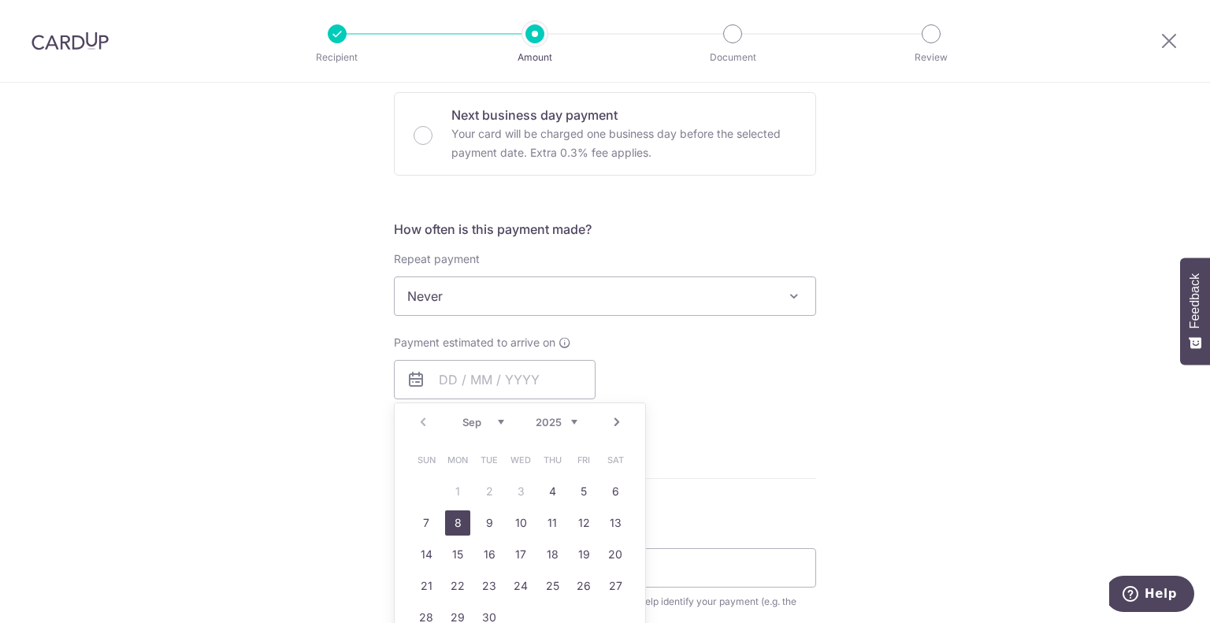
click at [455, 517] on link "8" at bounding box center [457, 522] width 25 height 25
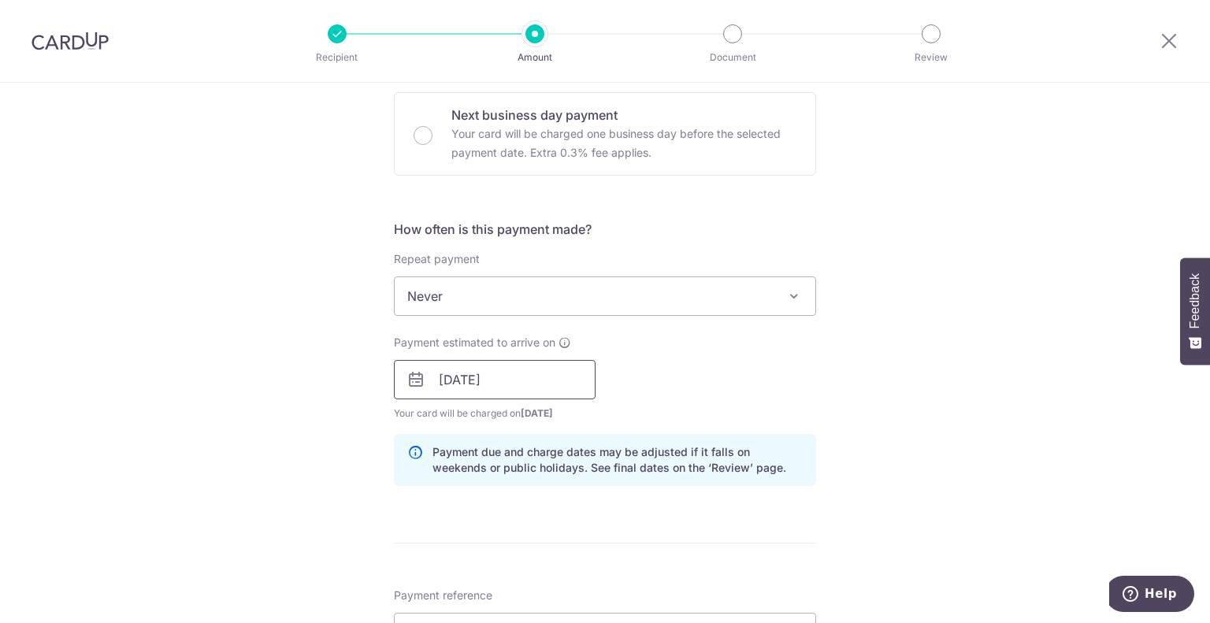
click at [457, 374] on input "08/09/2025" at bounding box center [495, 379] width 202 height 39
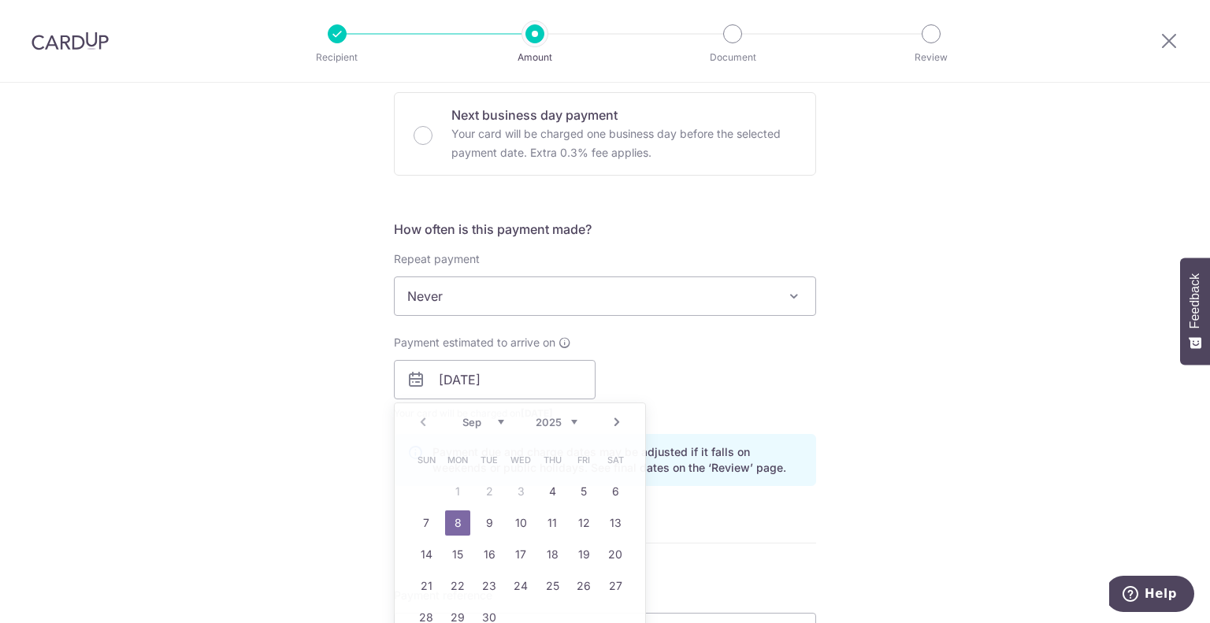
click at [744, 373] on div "Payment estimated to arrive on 08/09/2025 Prev Next Sep Oct Nov Dec 2025 2026 2…" at bounding box center [604, 378] width 441 height 87
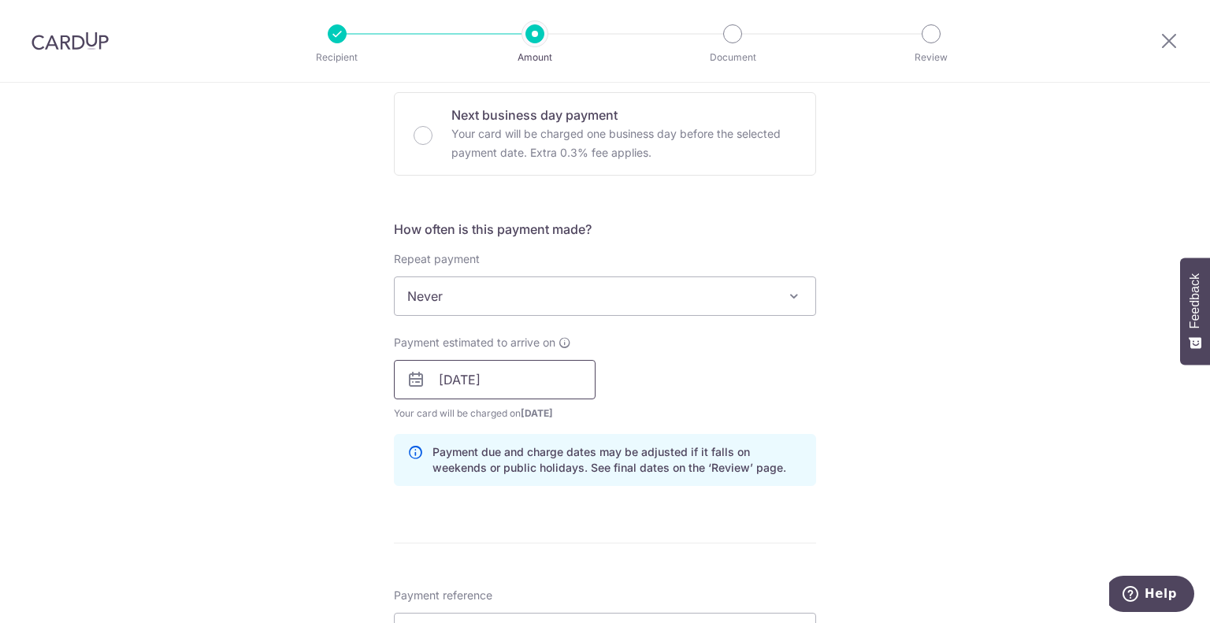
click at [440, 380] on input "08/09/2025" at bounding box center [495, 379] width 202 height 39
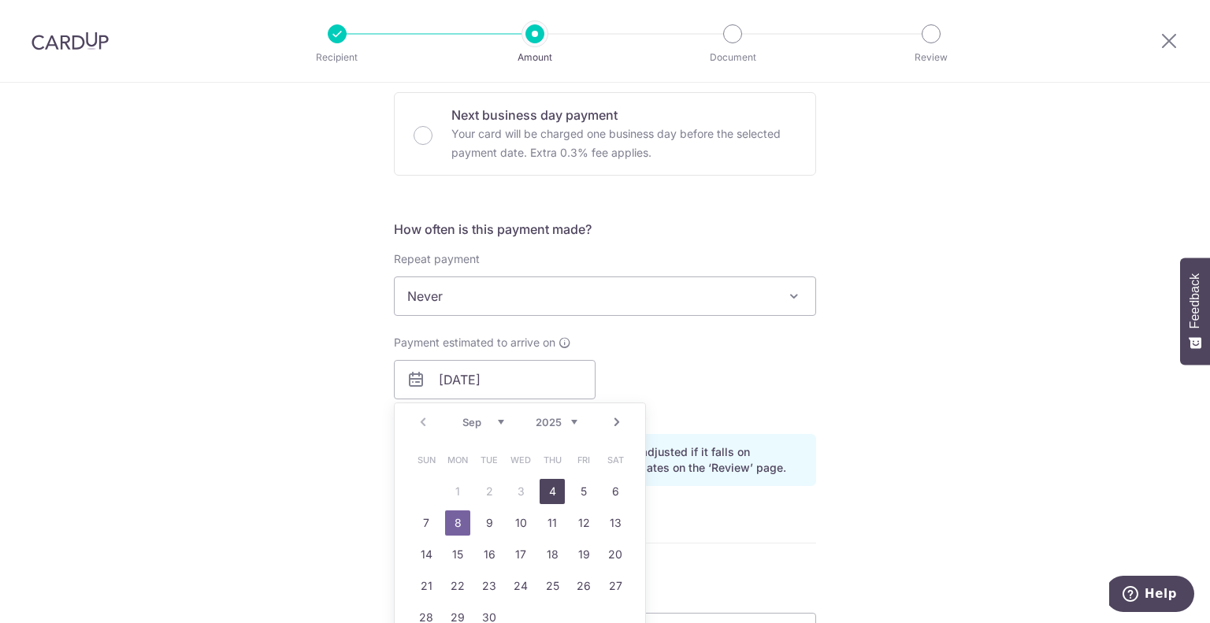
click at [555, 487] on link "4" at bounding box center [552, 491] width 25 height 25
type input "[DATE]"
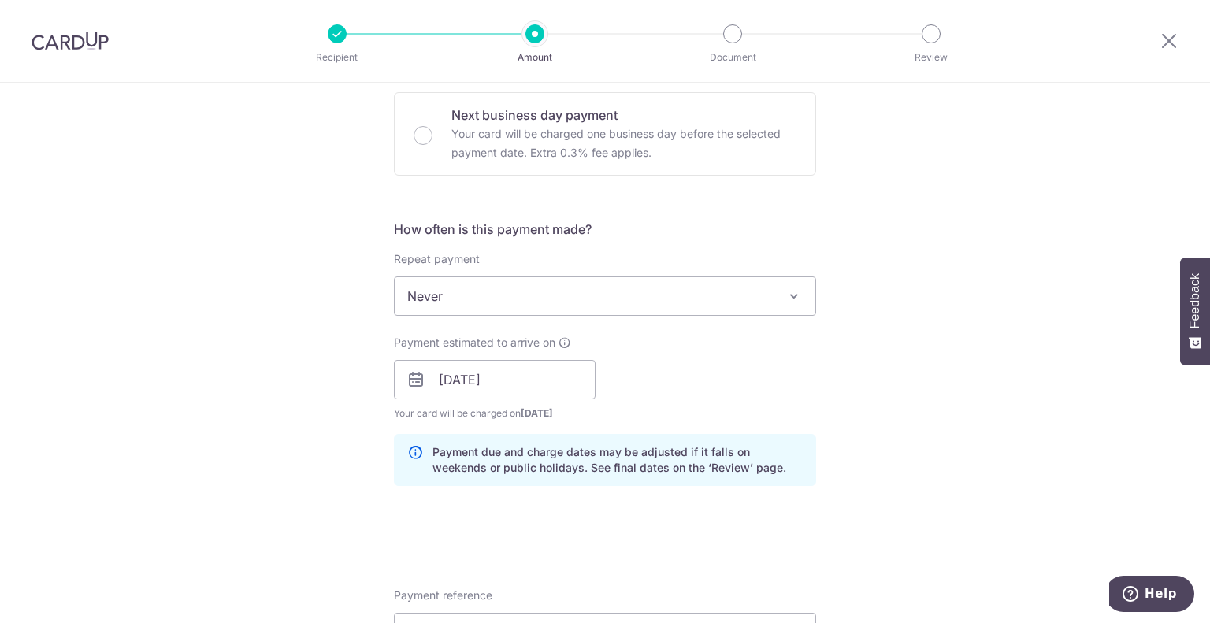
drag, startPoint x: 637, startPoint y: 387, endPoint x: 607, endPoint y: 372, distance: 32.8
click at [637, 387] on div "Payment estimated to arrive on 04/09/2025 Prev Next Sep Oct Nov Dec 2025 2026 2…" at bounding box center [604, 378] width 441 height 87
click at [440, 377] on input "[DATE]" at bounding box center [495, 379] width 202 height 39
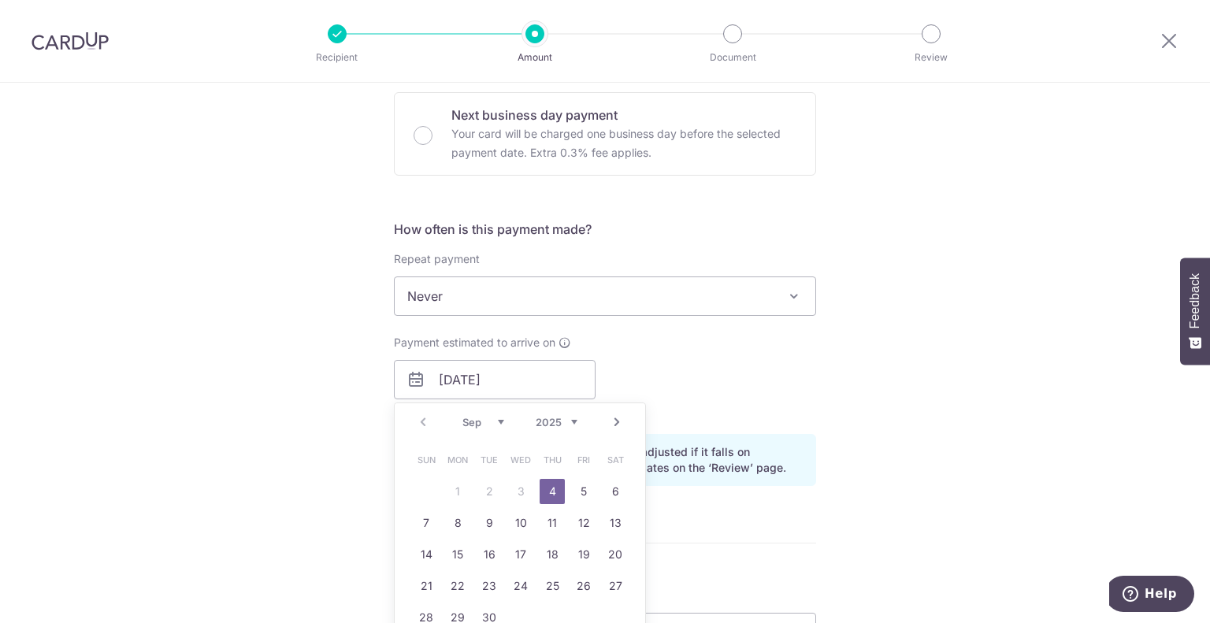
click at [669, 377] on div "Payment estimated to arrive on 04/09/2025 Prev Next Sep Oct Nov Dec 2025 2026 2…" at bounding box center [604, 378] width 441 height 87
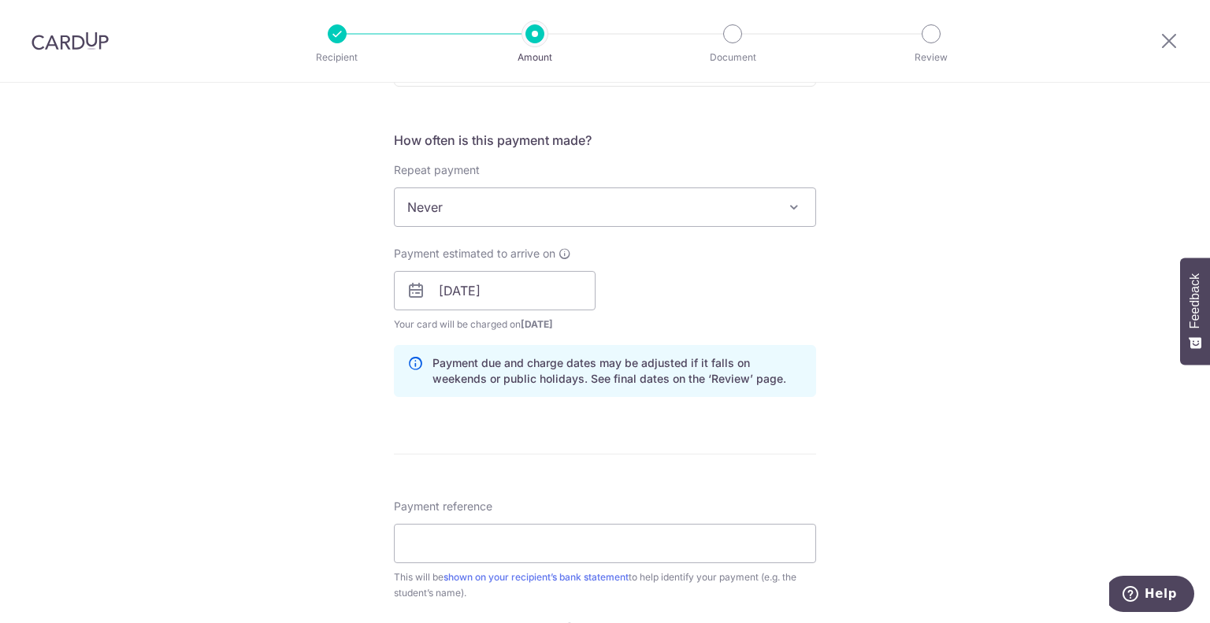
scroll to position [709, 0]
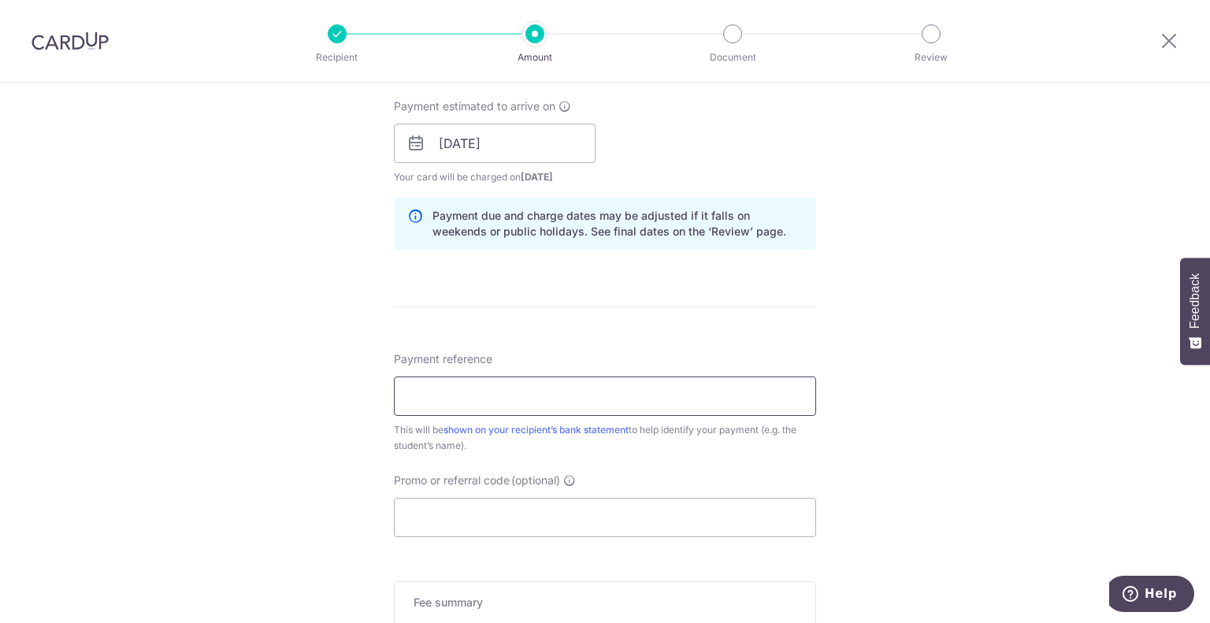
click at [544, 388] on input "Payment reference" at bounding box center [605, 396] width 422 height 39
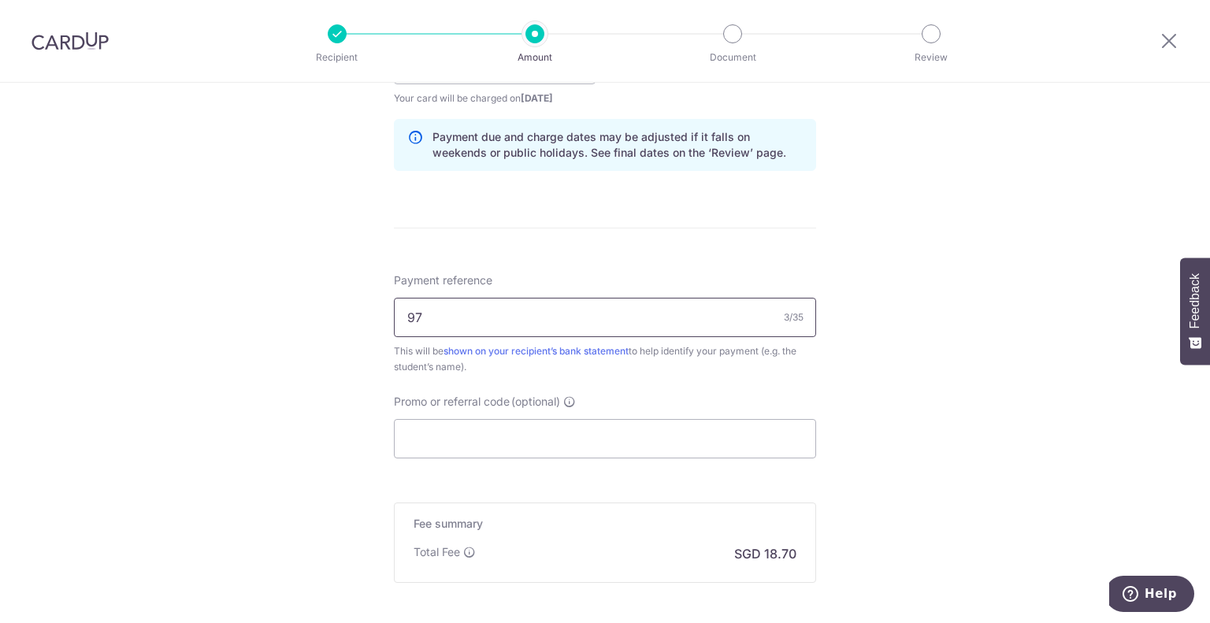
type input "9"
type input "P"
type input "97866737Luna"
click at [646, 391] on div "Payment reference 97866737Luna 12/35 This will be shown on your recipient’s ban…" at bounding box center [605, 366] width 422 height 186
click at [583, 437] on input "Promo or referral code (optional)" at bounding box center [605, 438] width 422 height 39
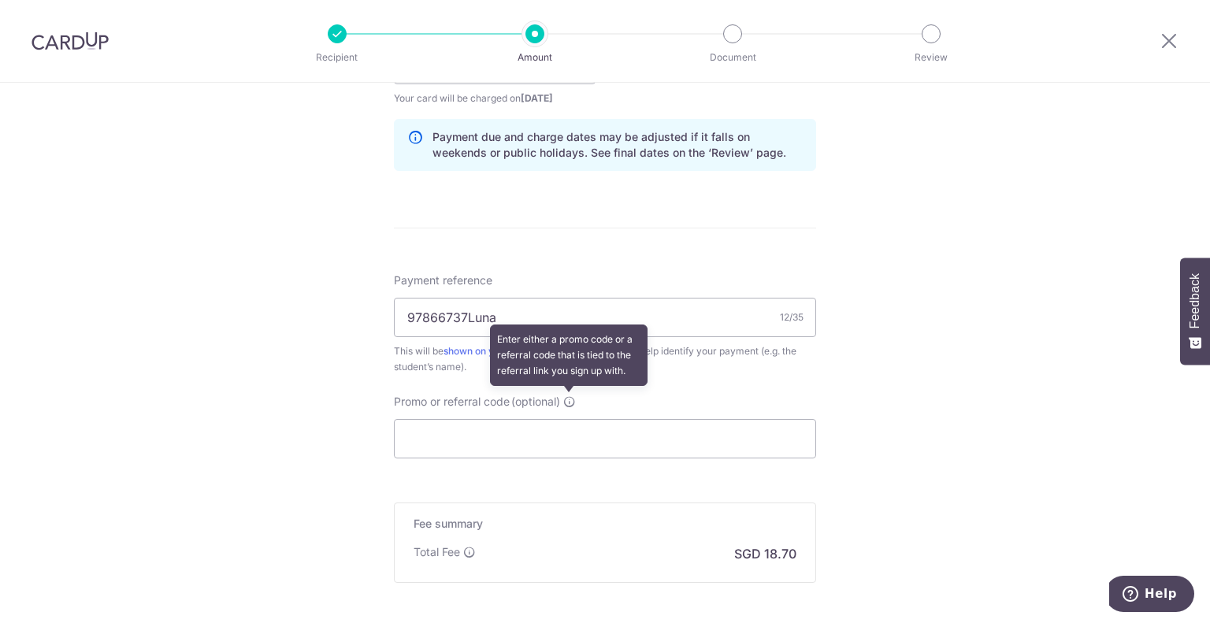
click at [570, 397] on icon at bounding box center [569, 401] width 13 height 13
click at [570, 419] on input "Promo or referral code (optional) Enter either a promo code or a referral code …" at bounding box center [605, 438] width 422 height 39
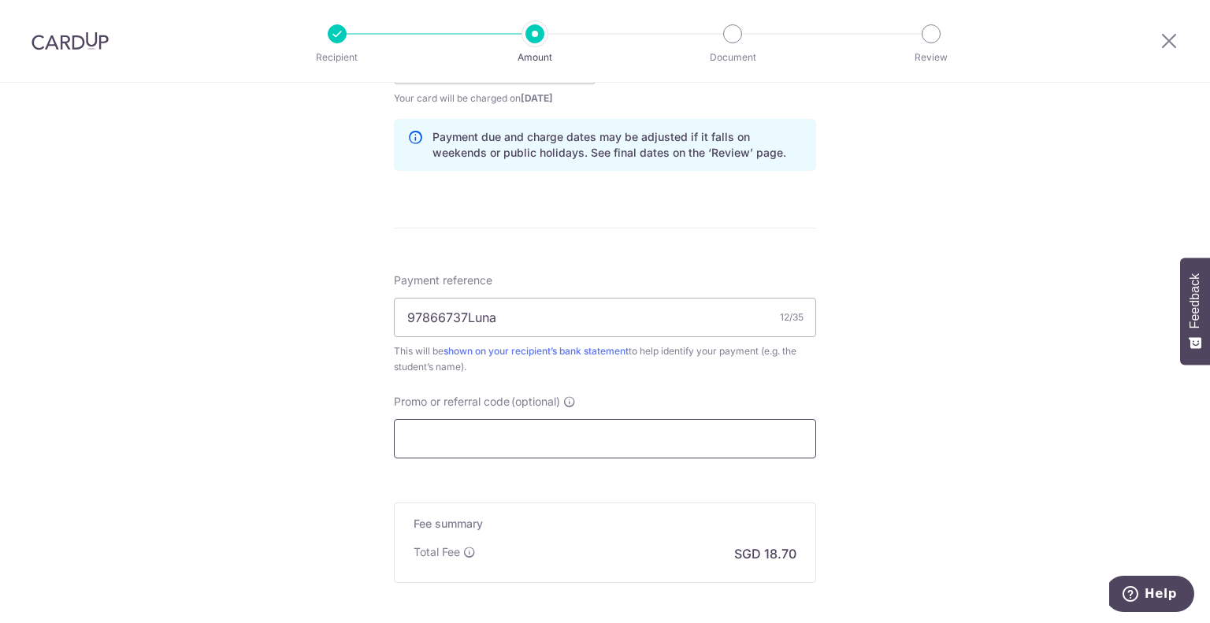
paste input "FSTEAM"
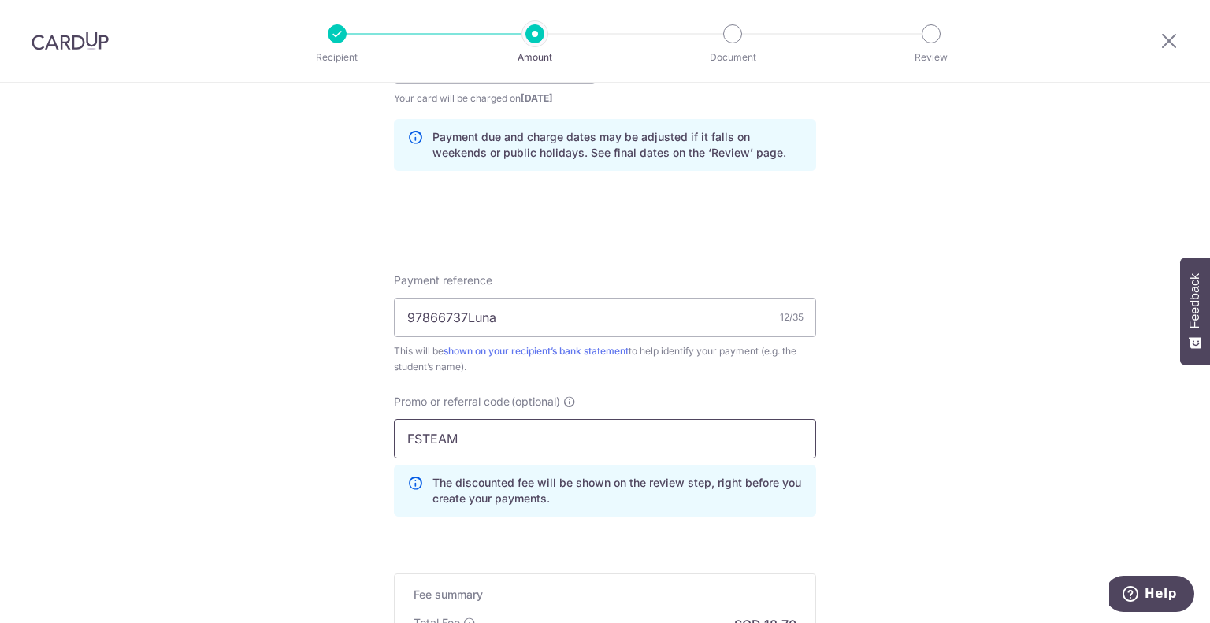
type input "FSTEAM"
click at [283, 472] on div "Tell us more about your payment Enter payment amount SGD 719.40 719.40 Card add…" at bounding box center [605, 75] width 1210 height 1561
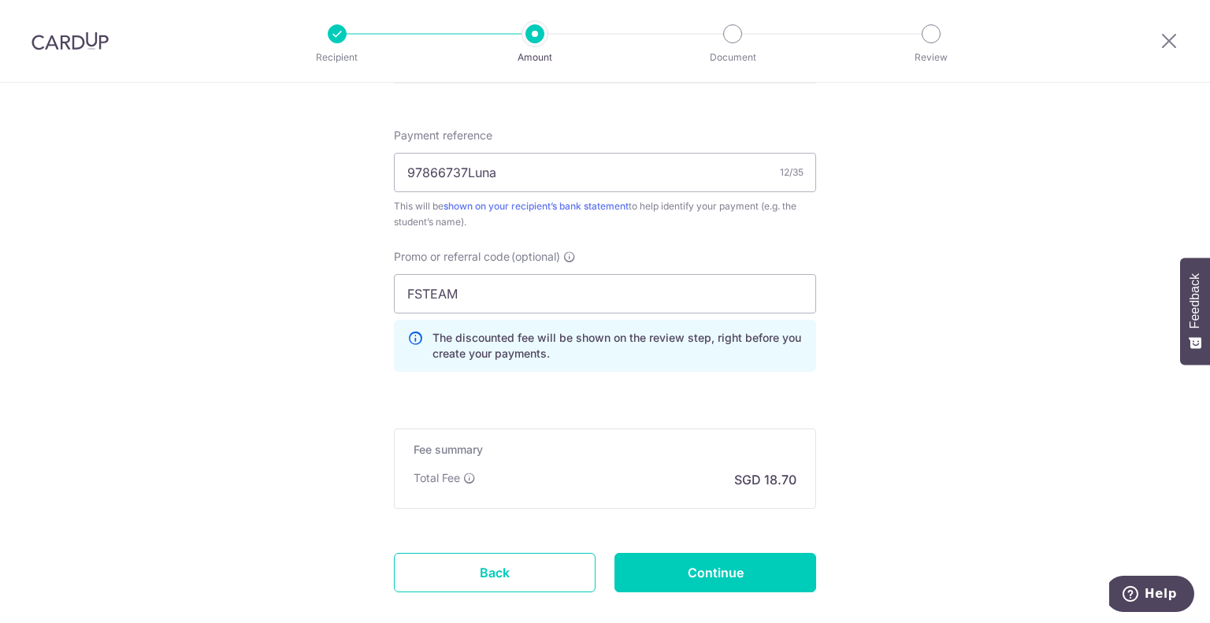
scroll to position [1018, 0]
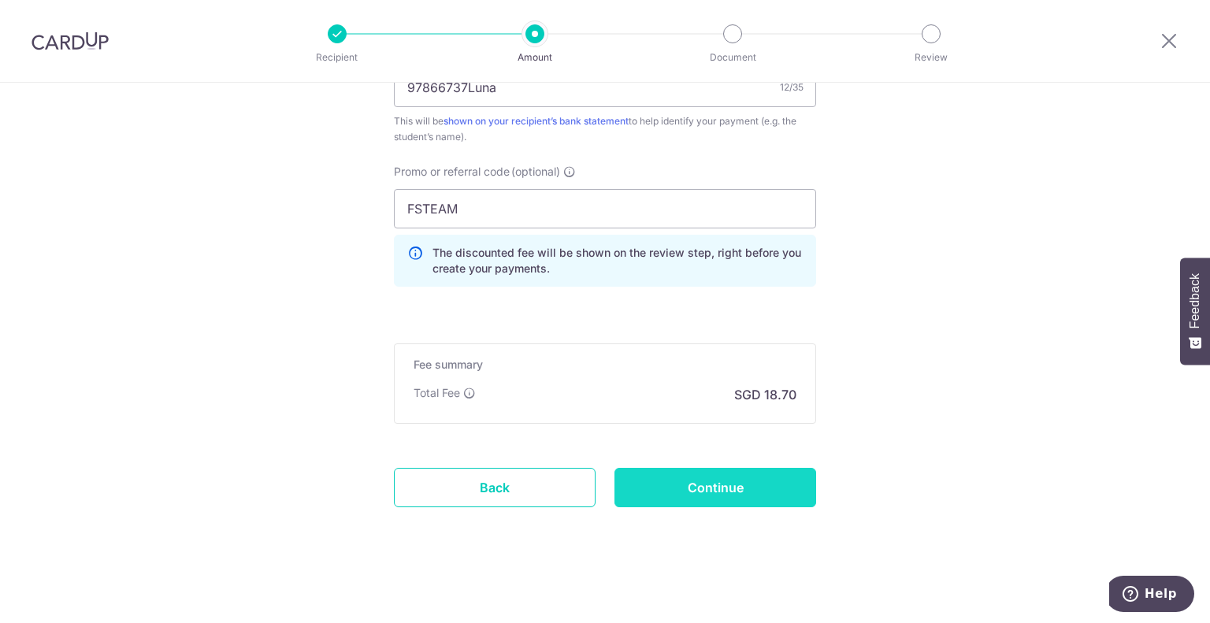
click at [727, 494] on input "Continue" at bounding box center [715, 487] width 202 height 39
type input "Create Schedule"
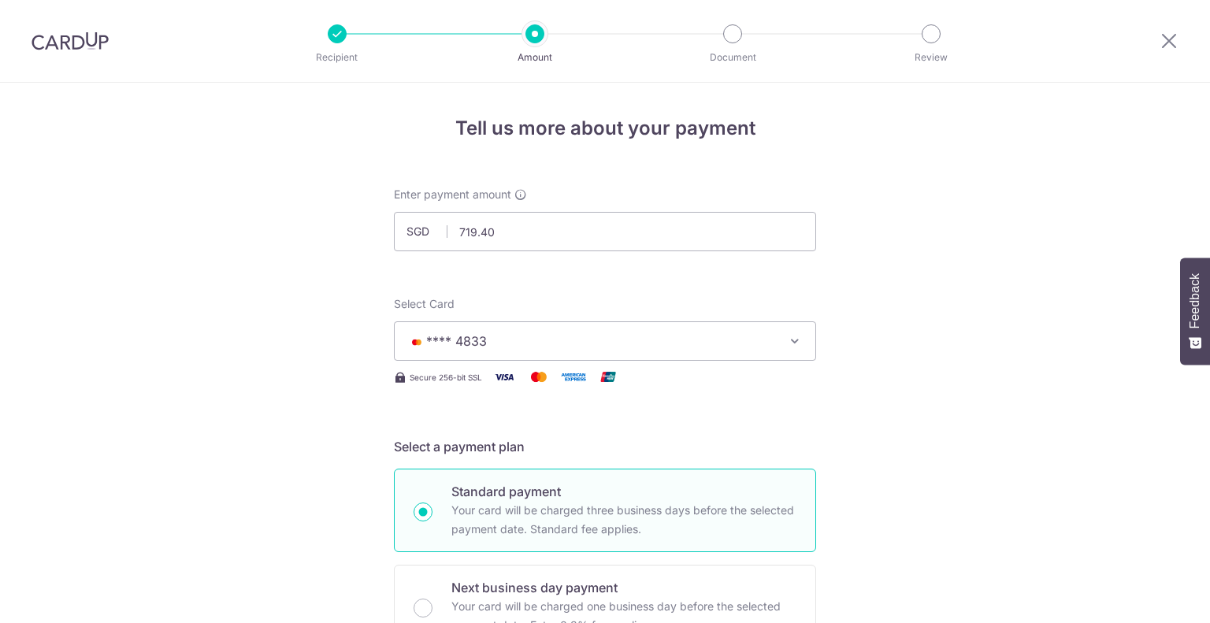
scroll to position [1040, 0]
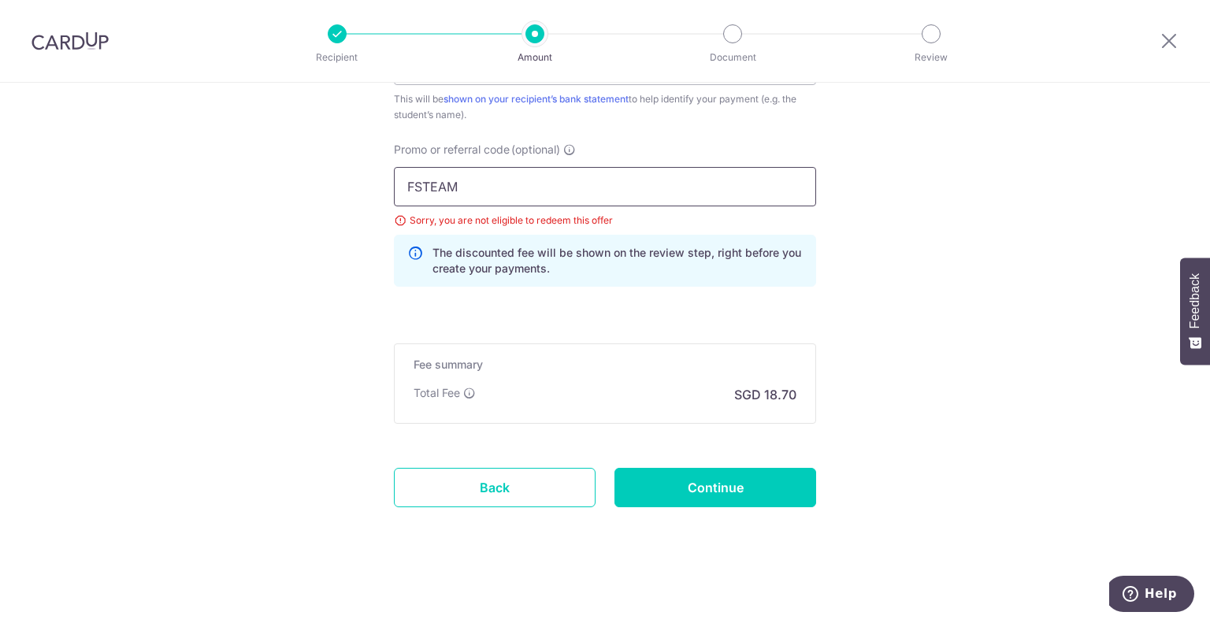
click at [637, 186] on input "FSTEAM" at bounding box center [605, 186] width 422 height 39
type input "F"
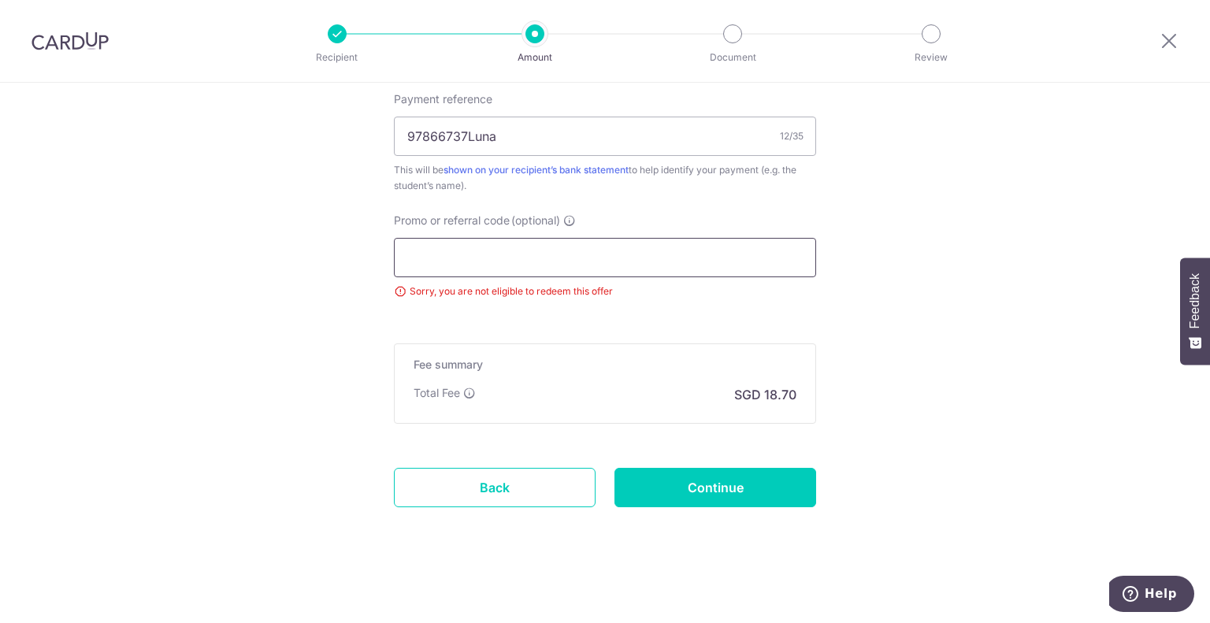
paste input "FSTEAM"
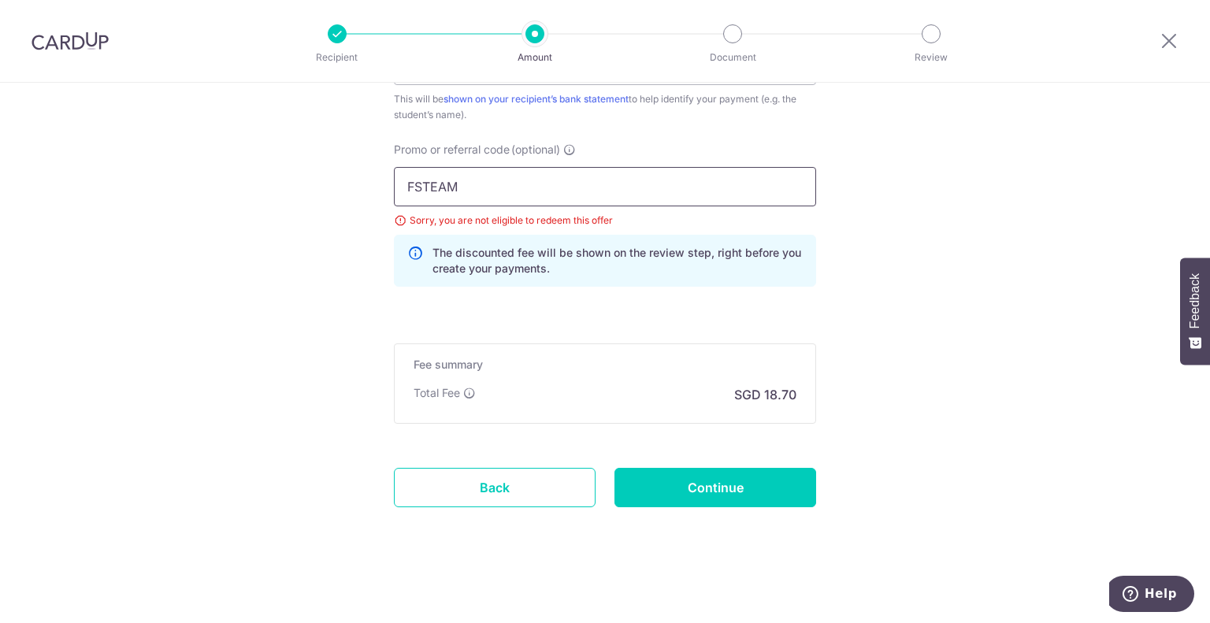
click at [536, 195] on input "FSTEAM" at bounding box center [605, 186] width 422 height 39
click at [536, 189] on input "FSTEAM" at bounding box center [605, 186] width 422 height 39
type input "FSTEAM"
click at [712, 473] on input "Continue" at bounding box center [715, 487] width 202 height 39
type input "Update Schedule"
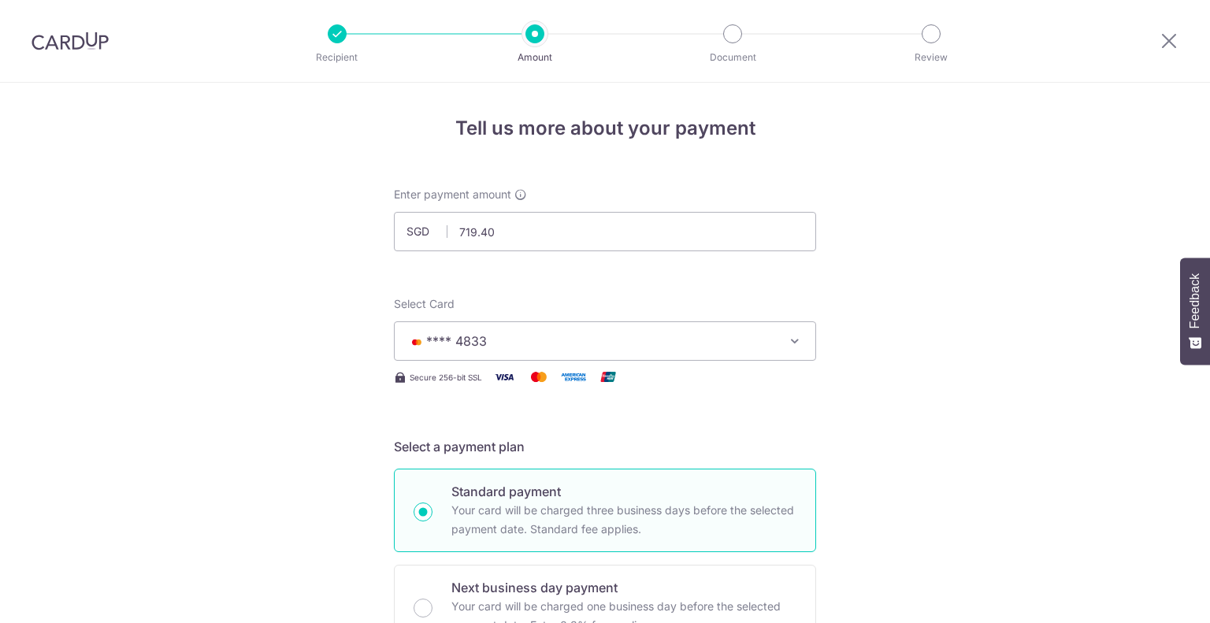
scroll to position [1040, 0]
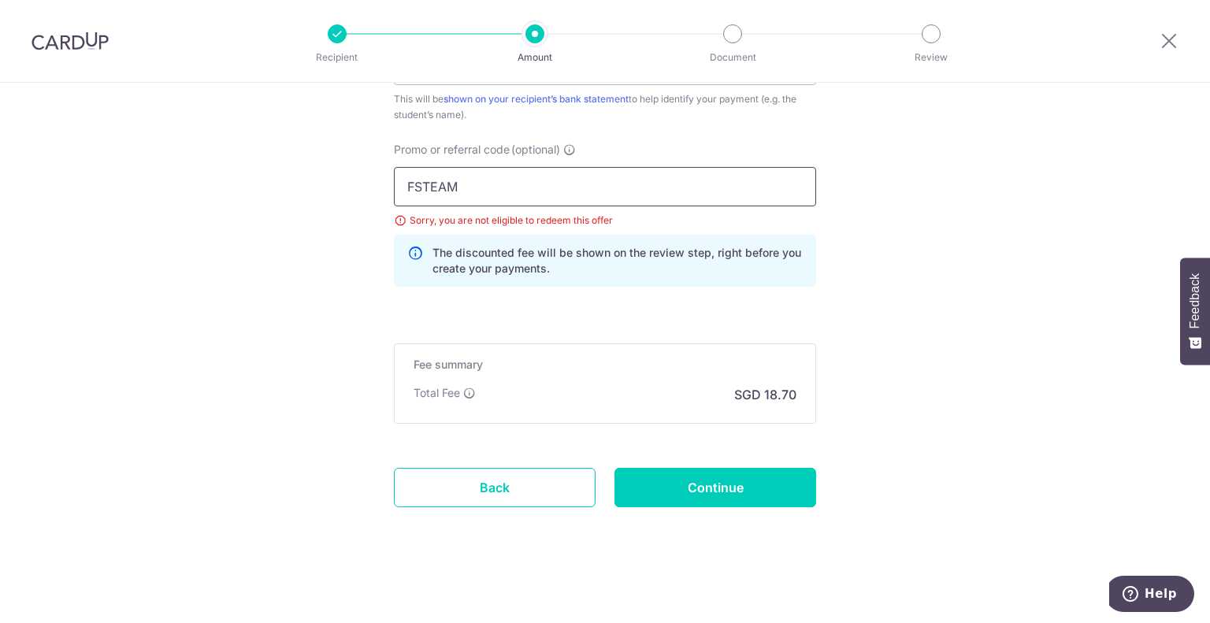
click at [596, 198] on input "FSTEAM" at bounding box center [605, 186] width 422 height 39
drag, startPoint x: 749, startPoint y: 478, endPoint x: 597, endPoint y: 194, distance: 322.5
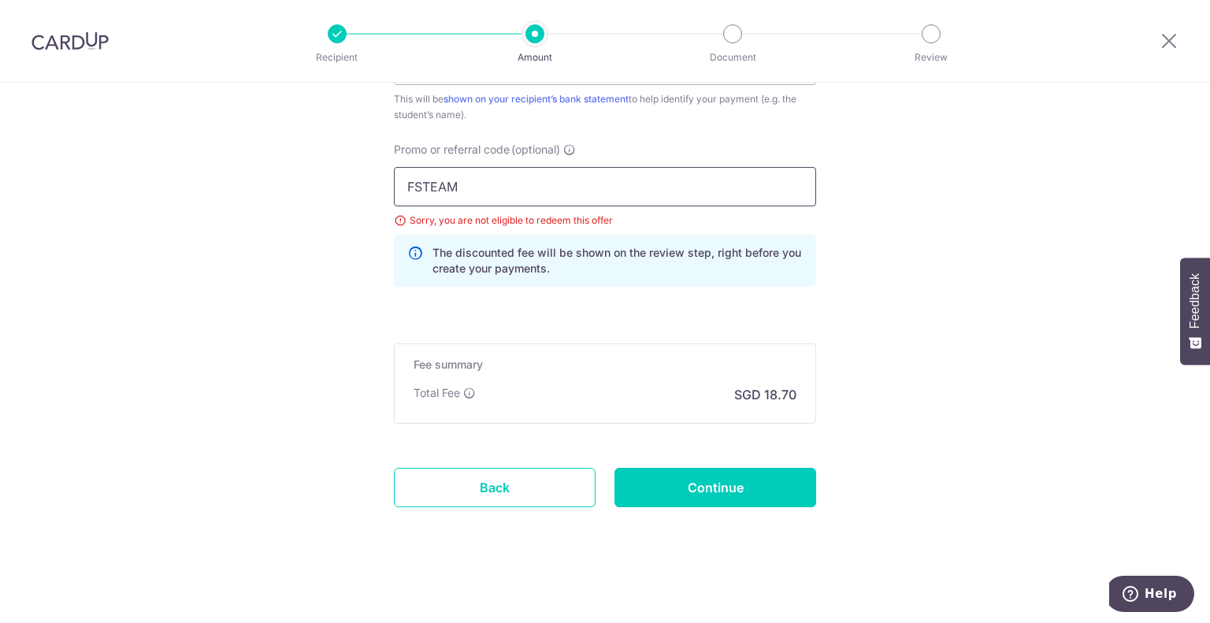
click at [599, 177] on input "FSTEAM" at bounding box center [605, 186] width 422 height 39
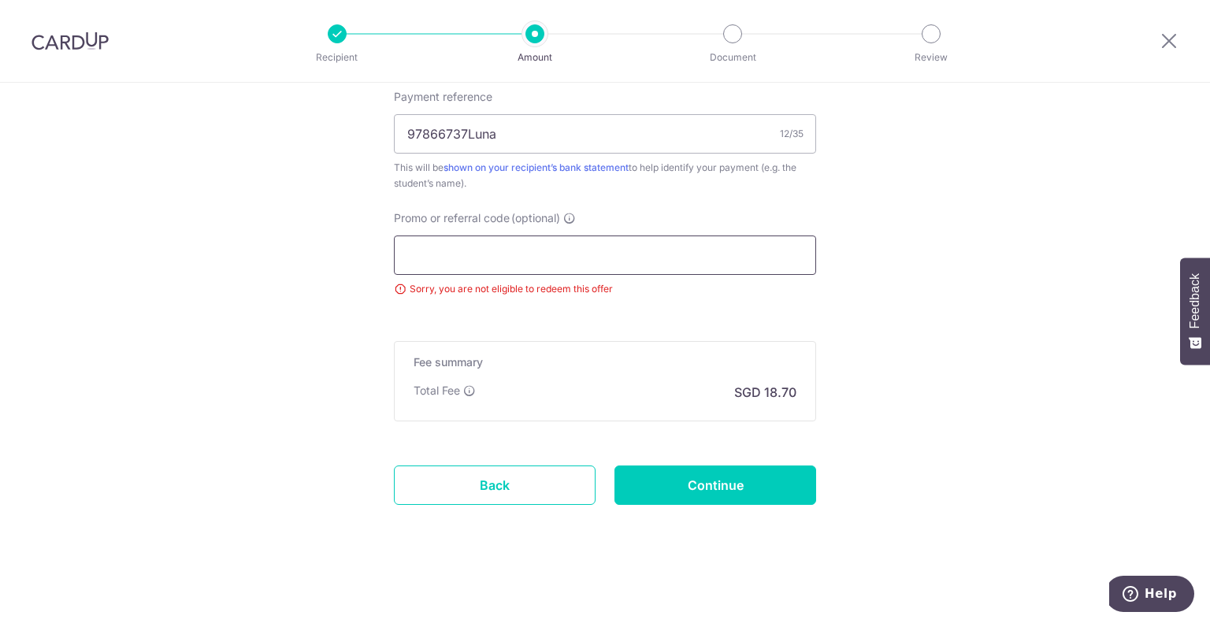
scroll to position [969, 0]
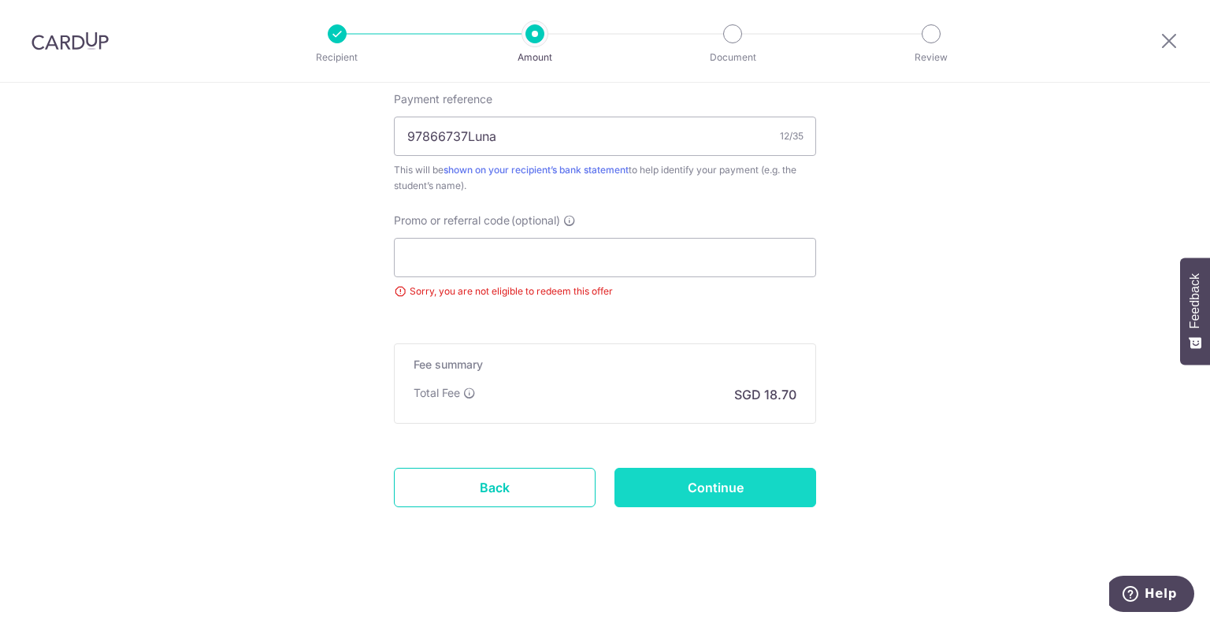
click at [671, 481] on input "Continue" at bounding box center [715, 487] width 202 height 39
type input "Update Schedule"
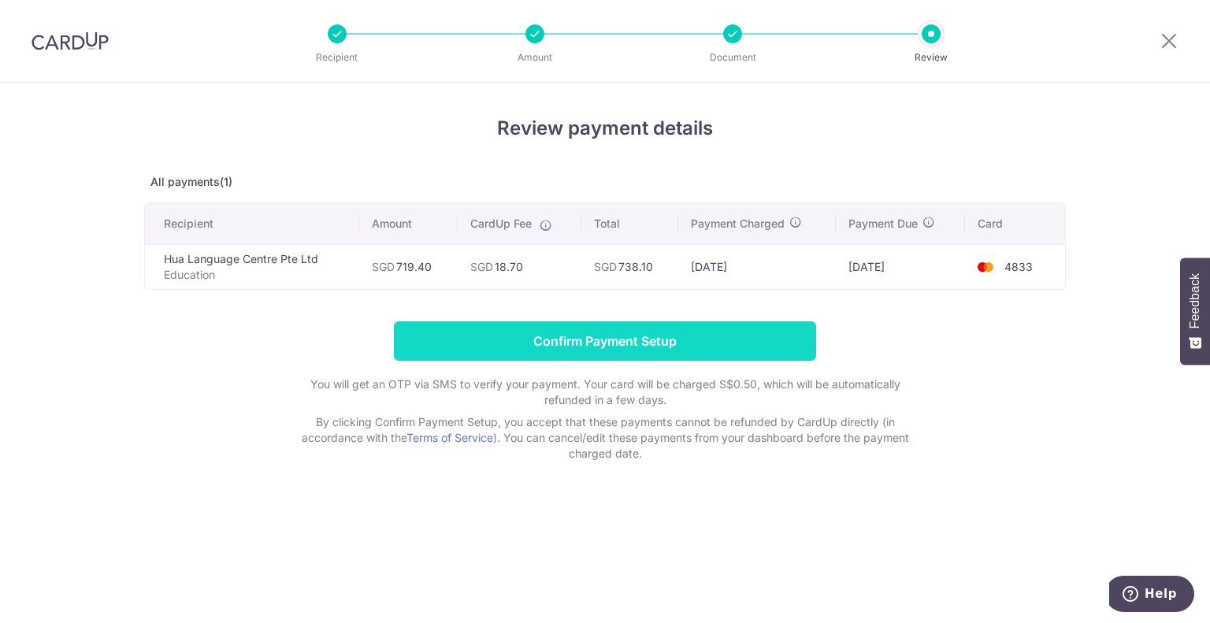
click at [649, 349] on input "Confirm Payment Setup" at bounding box center [605, 340] width 422 height 39
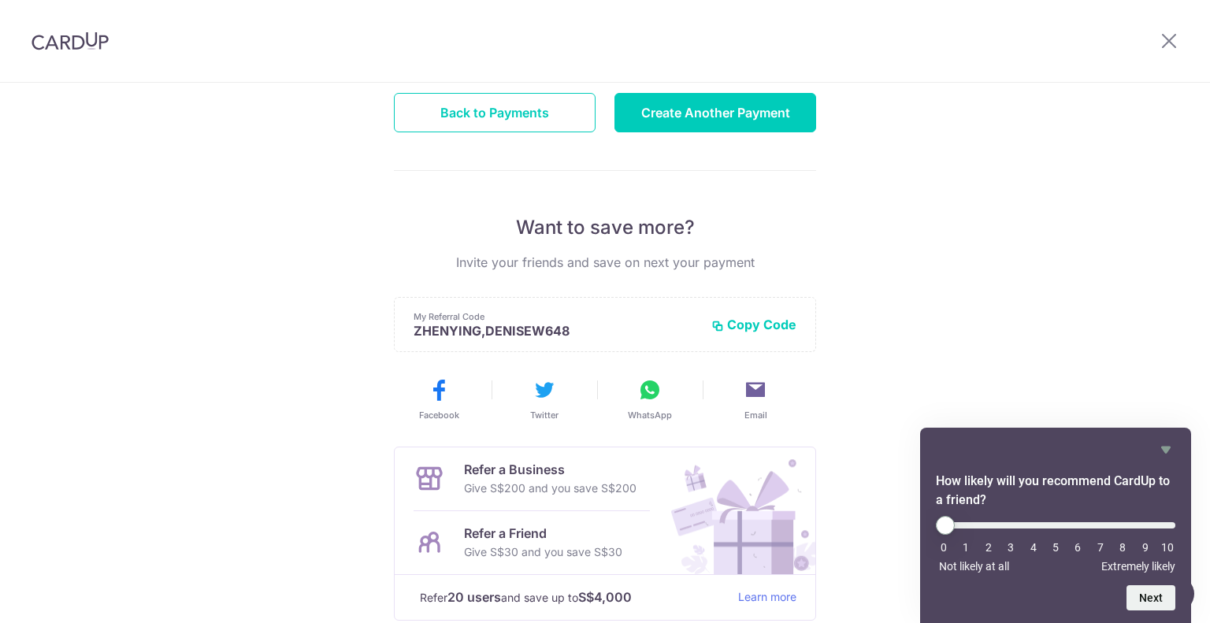
scroll to position [299, 0]
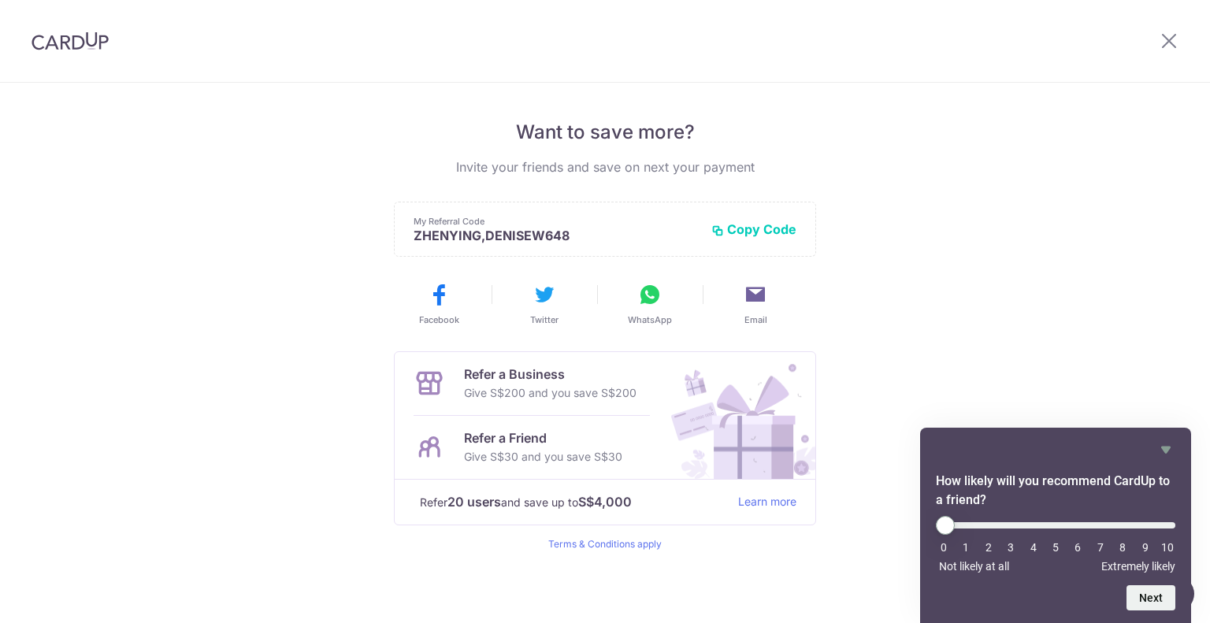
click at [750, 226] on button "Copy Code" at bounding box center [753, 229] width 85 height 16
click at [1169, 447] on icon "Hide survey" at bounding box center [1165, 450] width 9 height 7
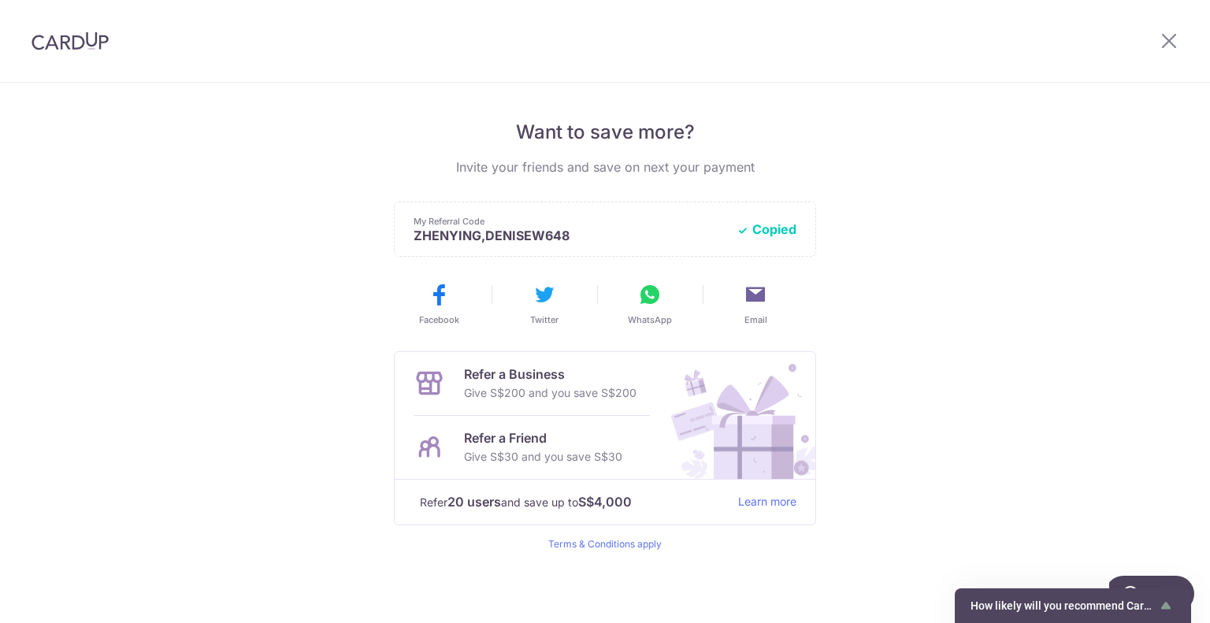
drag, startPoint x: 890, startPoint y: 336, endPoint x: 879, endPoint y: 421, distance: 85.8
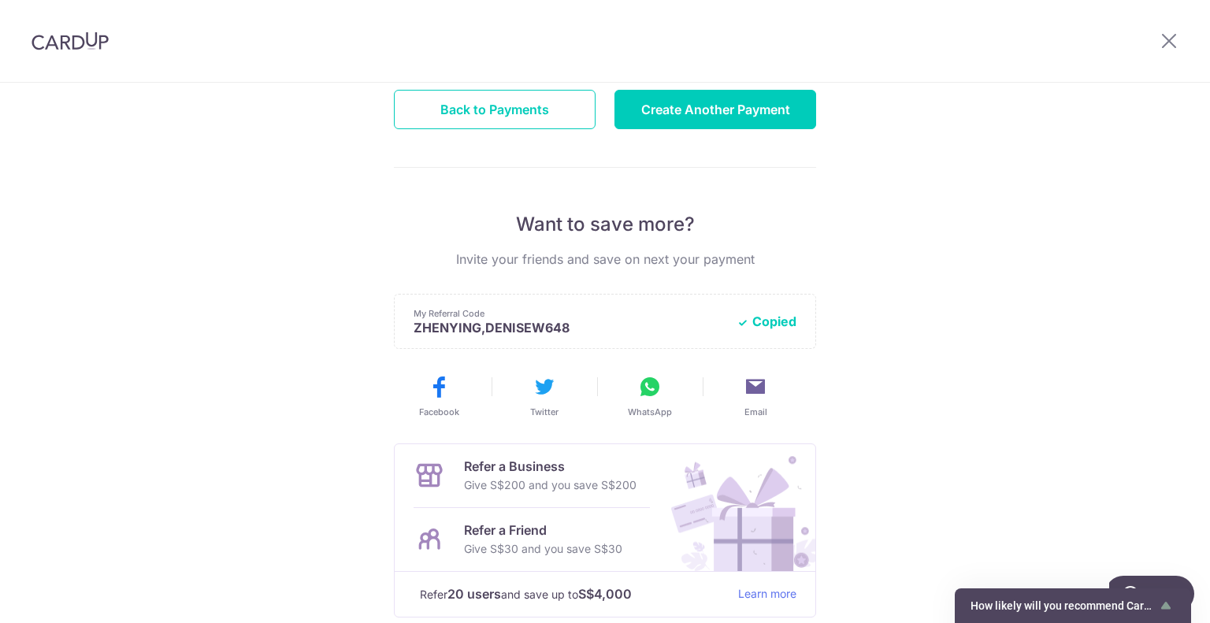
scroll to position [0, 0]
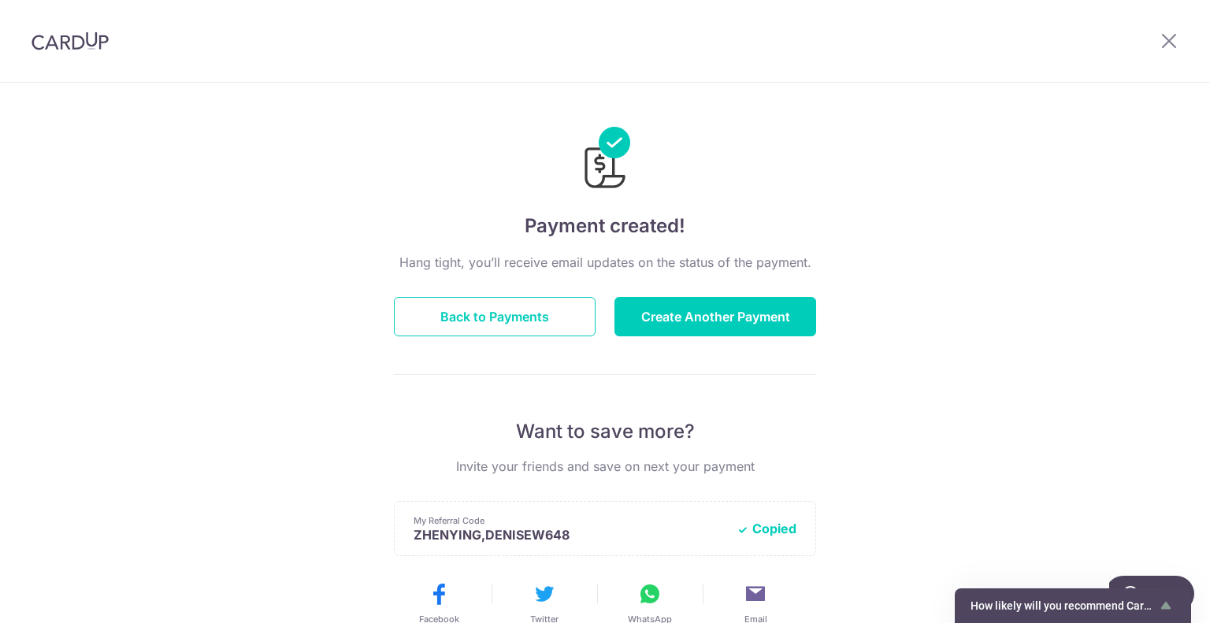
drag, startPoint x: 876, startPoint y: 422, endPoint x: 872, endPoint y: 213, distance: 209.6
click at [1163, 37] on icon at bounding box center [1169, 41] width 19 height 20
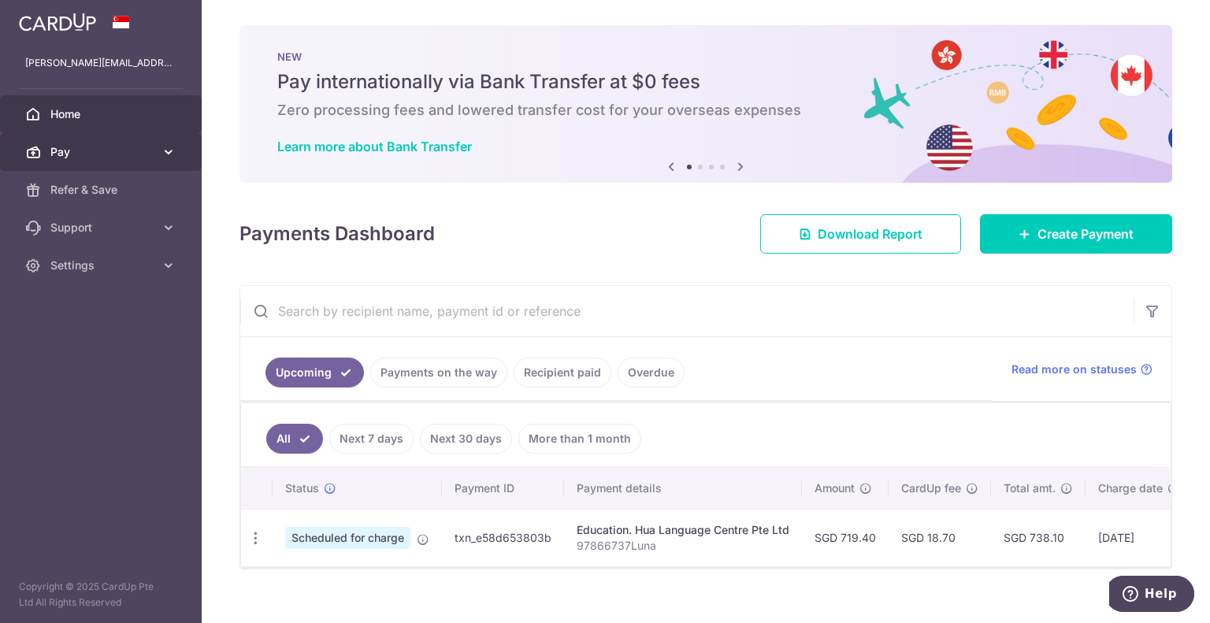
click at [123, 159] on span "Pay" at bounding box center [102, 152] width 104 height 16
click at [117, 152] on span "Pay" at bounding box center [102, 152] width 104 height 16
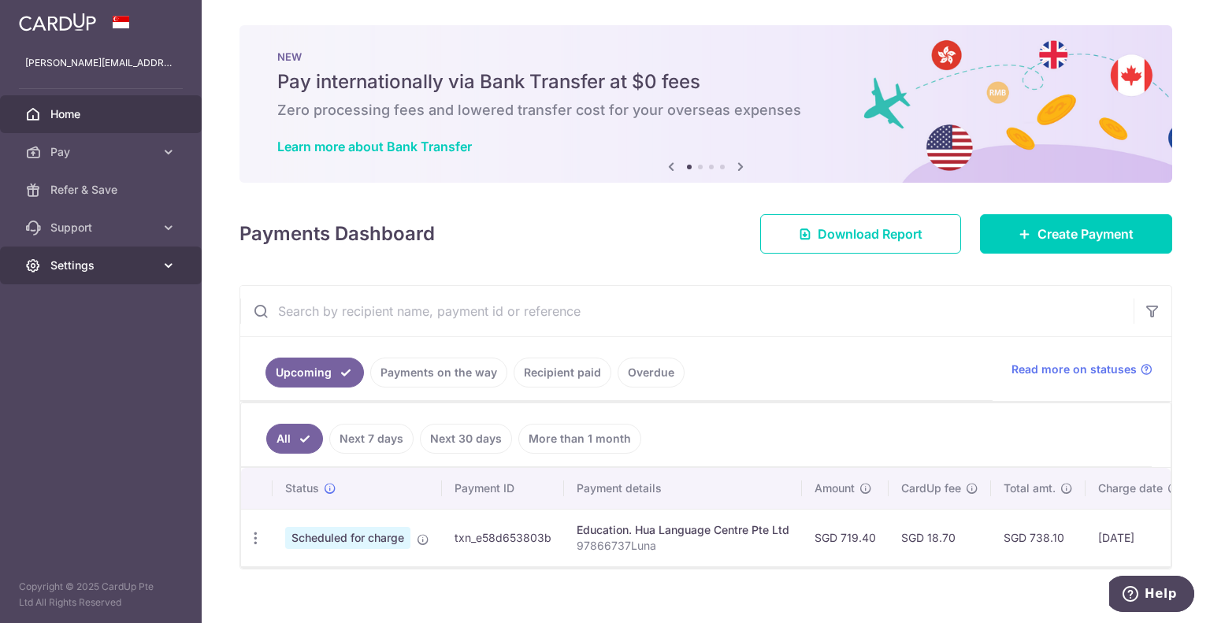
click at [96, 264] on span "Settings" at bounding box center [102, 266] width 104 height 16
click at [701, 301] on input "text" at bounding box center [686, 311] width 893 height 50
